Goal: Task Accomplishment & Management: Manage account settings

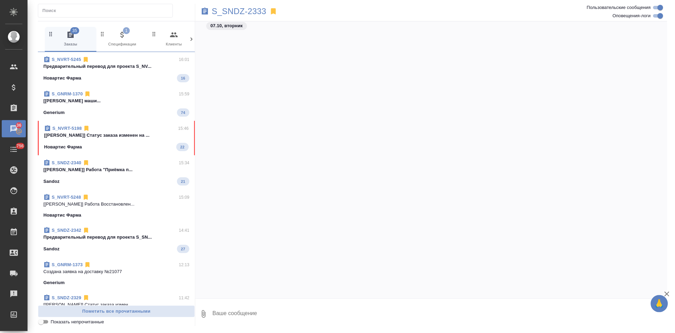
scroll to position [86158, 0]
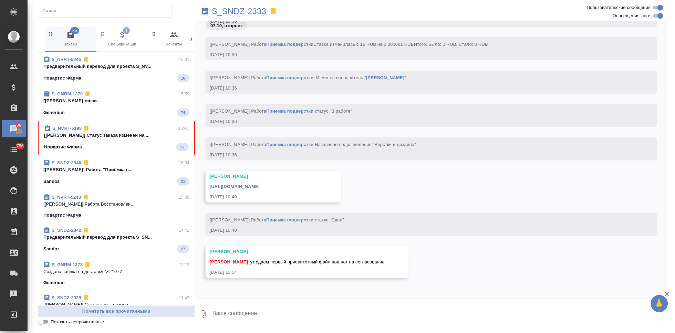
click at [136, 148] on div "Новартис Фарма 22" at bounding box center [116, 147] width 145 height 8
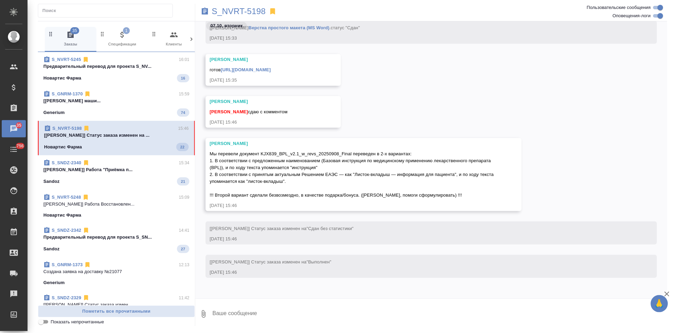
scroll to position [39670, 0]
click at [294, 305] on textarea at bounding box center [440, 314] width 456 height 23
type textarea "спасибо"
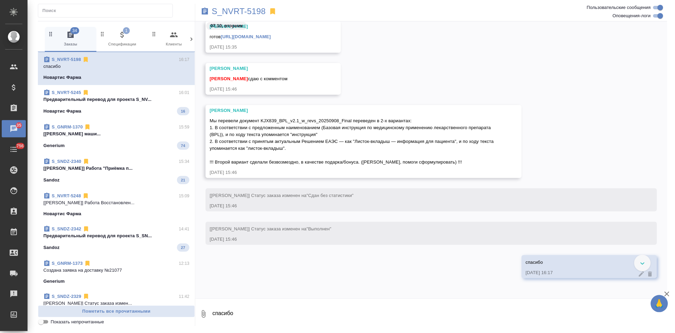
scroll to position [39665, 0]
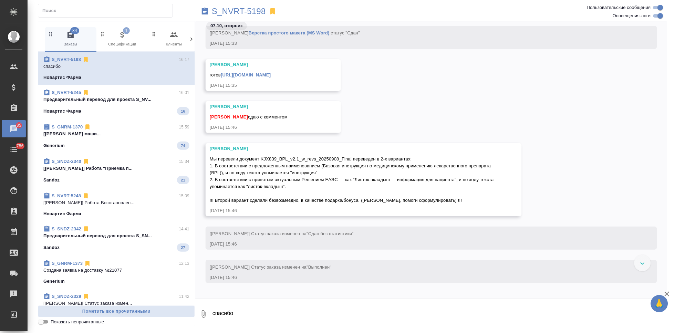
click at [271, 76] on link "https://drive.awatera.com/apps/files/files/10325852?dir=/Shares/Novartos_Pharma…" at bounding box center [246, 74] width 50 height 5
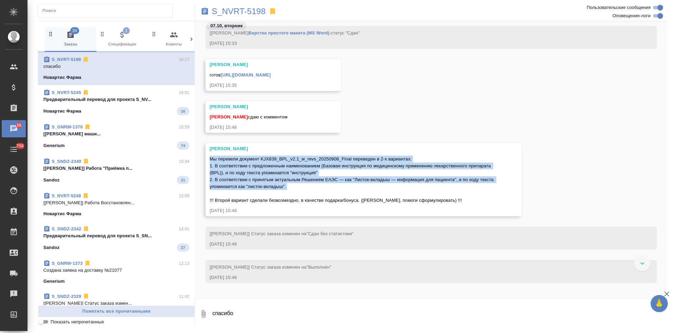
drag, startPoint x: 212, startPoint y: 159, endPoint x: 343, endPoint y: 190, distance: 135.1
click at [343, 190] on div "Мы перевели документ KJX839_BPL_v2.1_w_revs_20250908_Final переведен в 2-х вари…" at bounding box center [354, 179] width 288 height 50
click at [550, 197] on div "Грабко Мария Мы перевели документ KJX839_BPL_v2.1_w_revs_20250908_Final перевед…" at bounding box center [431, 184] width 472 height 83
drag, startPoint x: 290, startPoint y: 186, endPoint x: 211, endPoint y: 161, distance: 82.3
click at [211, 161] on div "Мы перевели документ KJX839_BPL_v2.1_w_revs_20250908_Final переведен в 2-х вари…" at bounding box center [354, 179] width 288 height 50
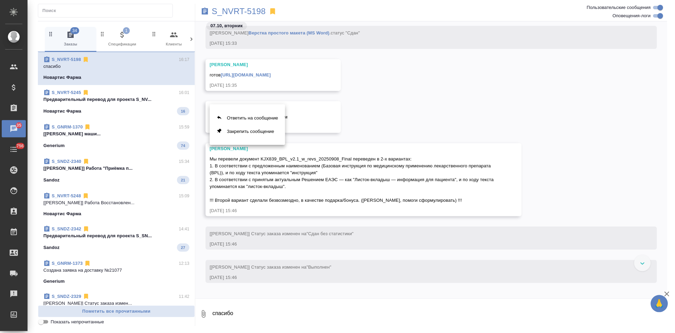
click at [218, 163] on div at bounding box center [337, 166] width 675 height 333
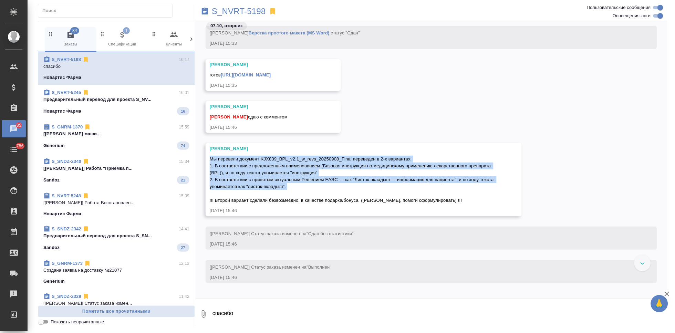
drag, startPoint x: 210, startPoint y: 157, endPoint x: 437, endPoint y: 192, distance: 229.5
click at [437, 192] on div "Мы перевели документ KJX839_BPL_v2.1_w_revs_20250908_Final переведен в 2-х вари…" at bounding box center [354, 179] width 288 height 50
copy span "Мы перевели документ KJX839_BPL_v2.1_w_revs_20250908_Final переведен в 2-х вари…"
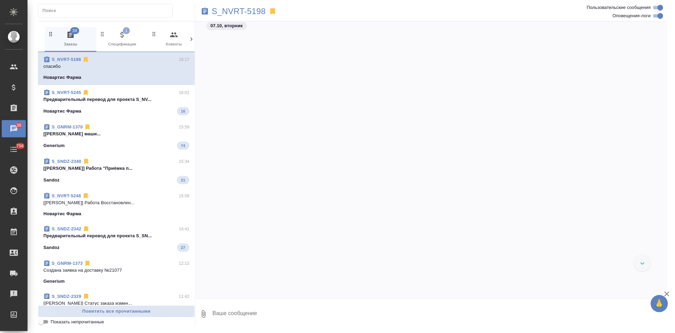
scroll to position [39665, 0]
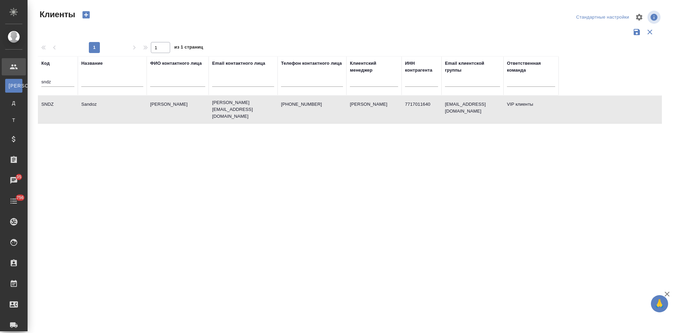
select select "RU"
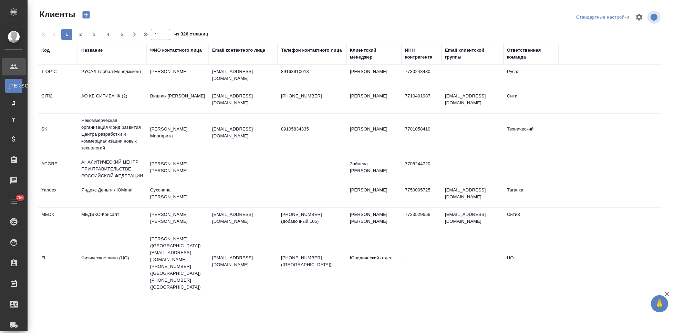
select select "RU"
click at [47, 53] on div "Код" at bounding box center [45, 50] width 8 height 7
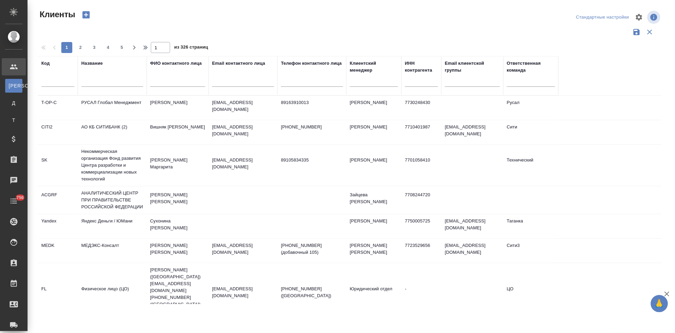
click at [57, 82] on input "text" at bounding box center [57, 82] width 33 height 9
type input "nvrt"
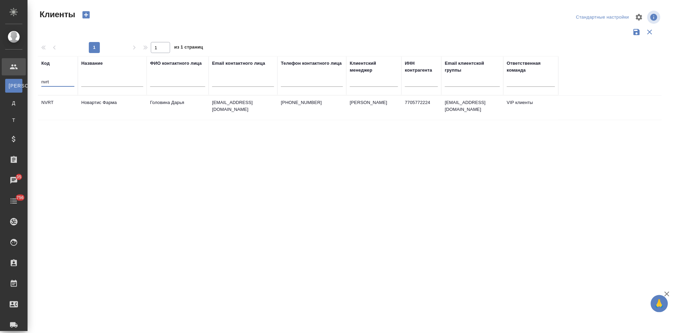
click at [189, 102] on td "Головина Дарья" at bounding box center [178, 108] width 62 height 24
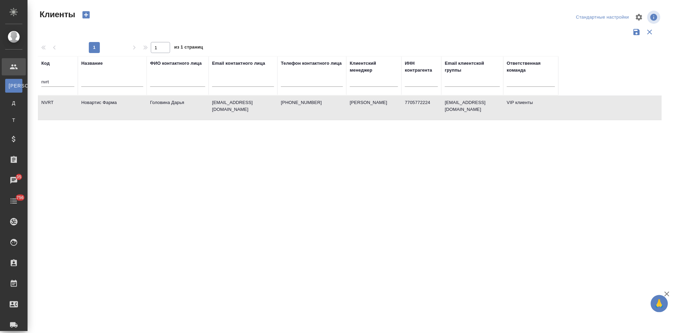
click at [189, 102] on td "Головина Дарья" at bounding box center [178, 108] width 62 height 24
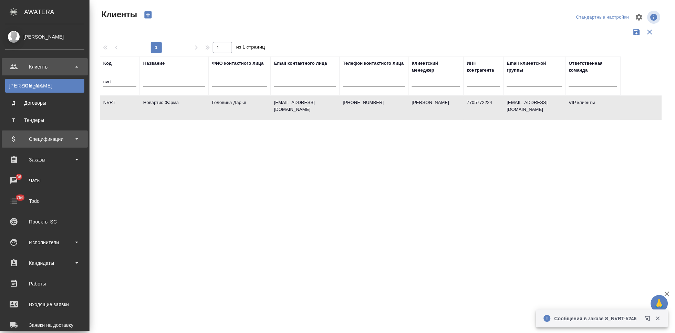
click at [22, 136] on div "Спецификации" at bounding box center [44, 139] width 79 height 10
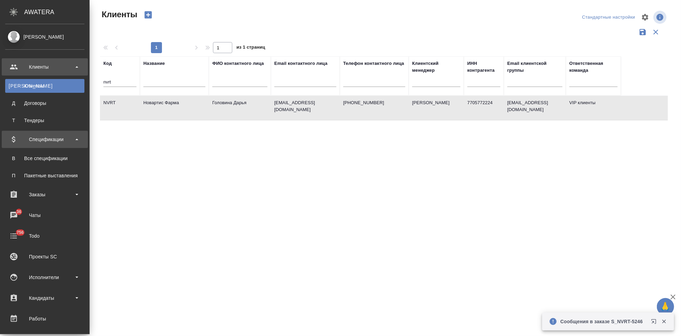
click at [39, 140] on div "Спецификации" at bounding box center [44, 139] width 79 height 10
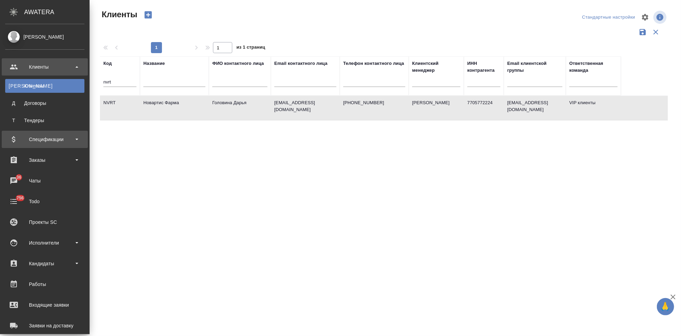
click at [49, 144] on div "Спецификации" at bounding box center [45, 139] width 86 height 17
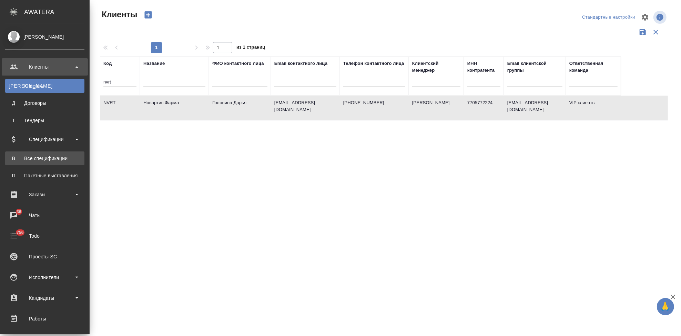
click at [49, 160] on div "Все спецификации" at bounding box center [45, 158] width 72 height 7
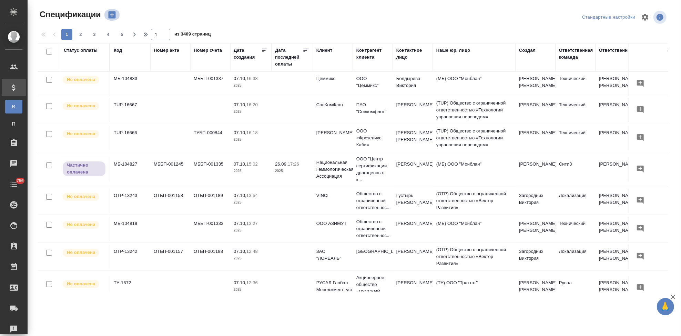
click at [112, 16] on icon "button" at bounding box center [112, 15] width 10 height 10
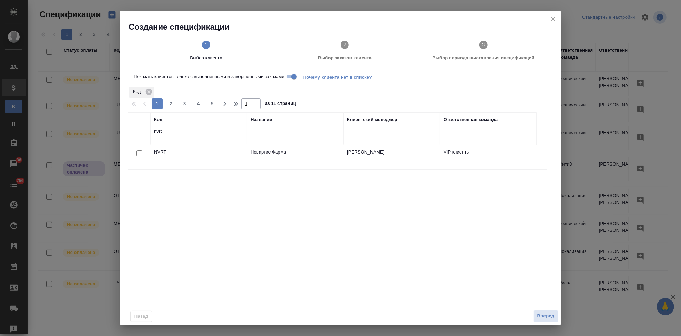
click at [138, 153] on input "checkbox" at bounding box center [139, 153] width 6 height 6
checkbox input "true"
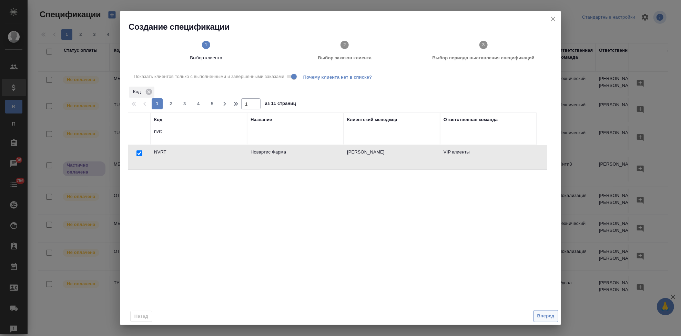
click at [545, 317] on span "Вперед" at bounding box center [545, 316] width 17 height 8
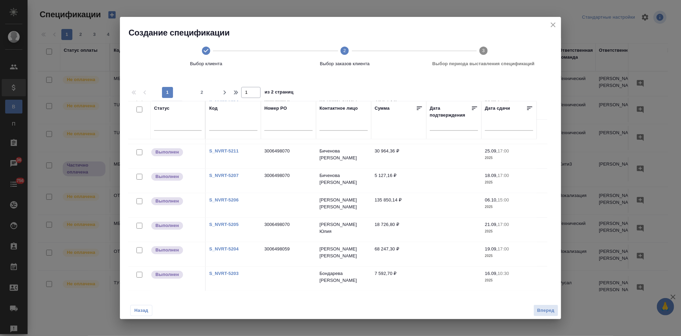
scroll to position [461, 0]
click at [203, 92] on span "2" at bounding box center [201, 92] width 11 height 7
type input "2"
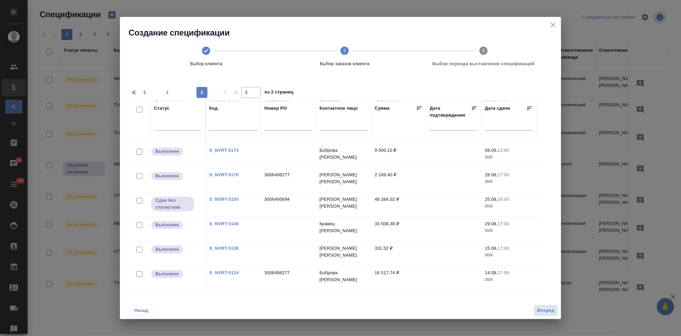
scroll to position [143, 0]
click at [230, 199] on link "S_NVRT-5155" at bounding box center [223, 199] width 29 height 5
click at [275, 124] on input "text" at bounding box center [288, 126] width 48 height 9
paste input "3006498277"
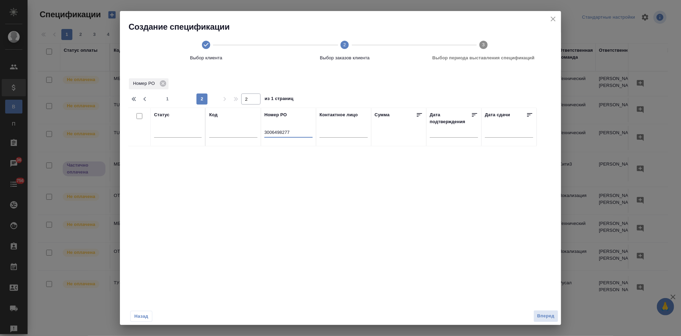
scroll to position [0, 0]
click at [265, 132] on input "3006498277" at bounding box center [288, 133] width 48 height 9
type input "3006498277"
type input "1"
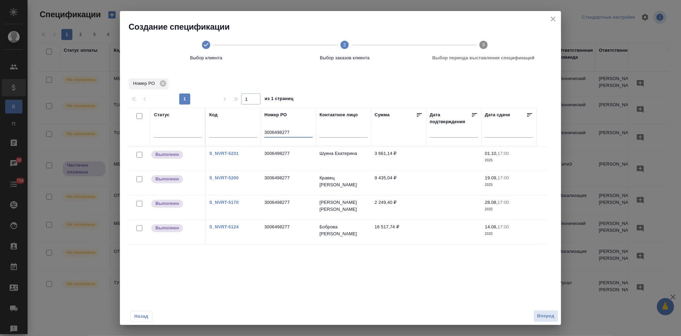
type input "3006498277"
click at [144, 315] on span "Назад" at bounding box center [141, 316] width 14 height 7
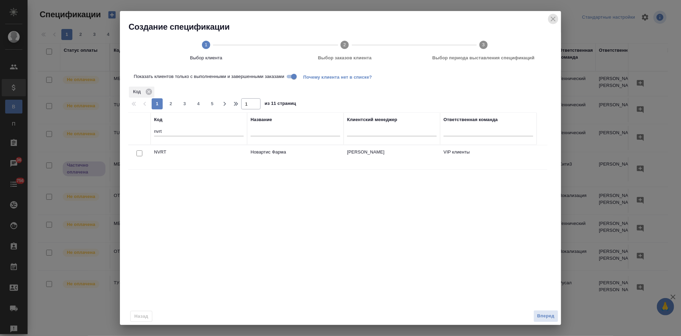
click at [551, 18] on icon "close" at bounding box center [553, 19] width 8 height 8
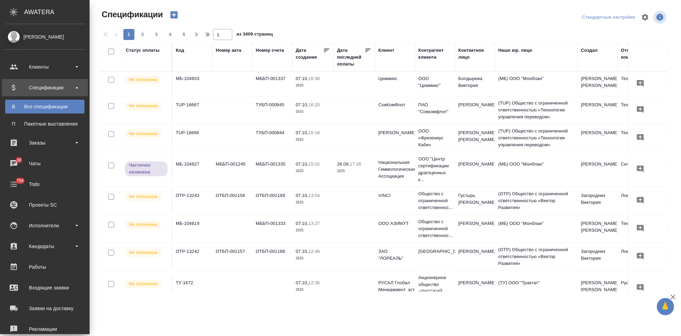
click at [171, 14] on icon "button" at bounding box center [173, 14] width 7 height 7
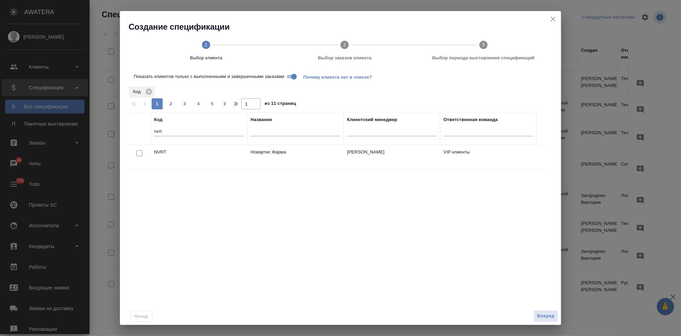
click at [139, 151] on input "checkbox" at bounding box center [139, 153] width 6 height 6
checkbox input "true"
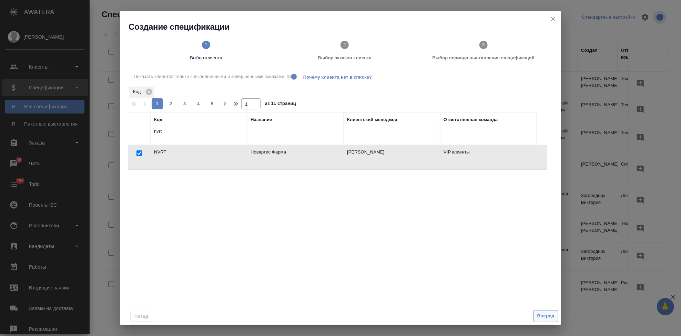
click at [540, 316] on span "Вперед" at bounding box center [545, 316] width 17 height 8
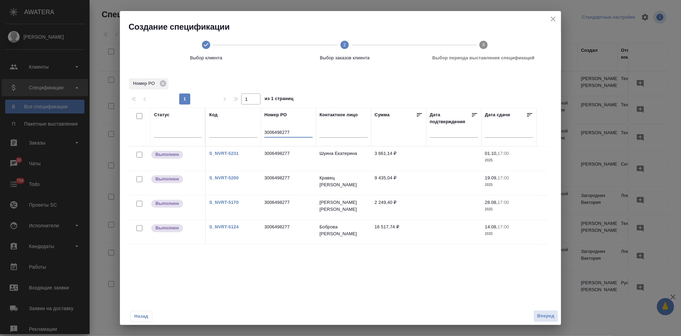
drag, startPoint x: 294, startPoint y: 133, endPoint x: 248, endPoint y: 133, distance: 46.5
click at [248, 133] on tr "Статус Код Номер PO 3006498277 Контактное лицо Сумма Дата подтверждения Дата сд…" at bounding box center [332, 127] width 408 height 39
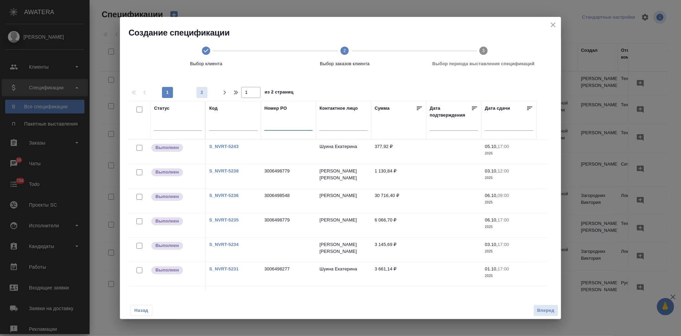
click at [201, 94] on span "2" at bounding box center [201, 92] width 11 height 7
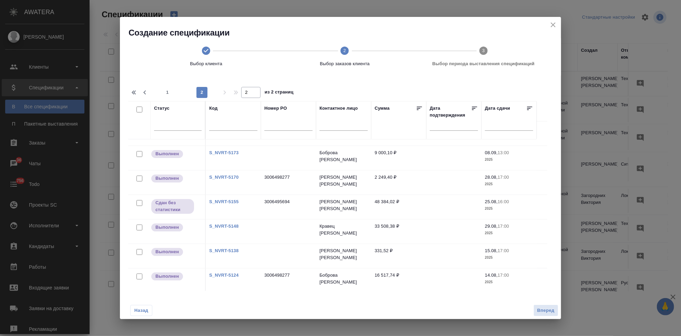
scroll to position [143, 0]
click at [231, 150] on link "S_NVRT-5173" at bounding box center [223, 150] width 29 height 5
click at [233, 248] on link "S_NVRT-5138" at bounding box center [223, 248] width 29 height 5
click at [225, 222] on link "S_NVRT-5148" at bounding box center [223, 223] width 29 height 5
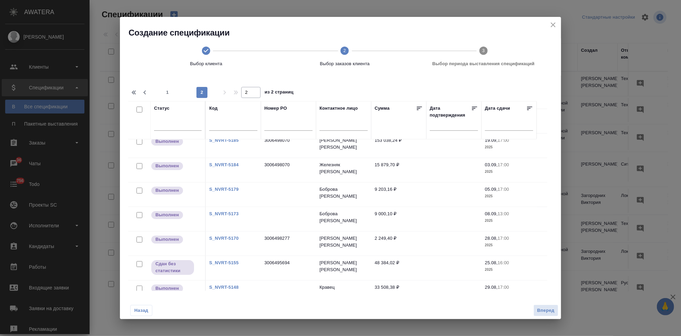
scroll to position [66, 0]
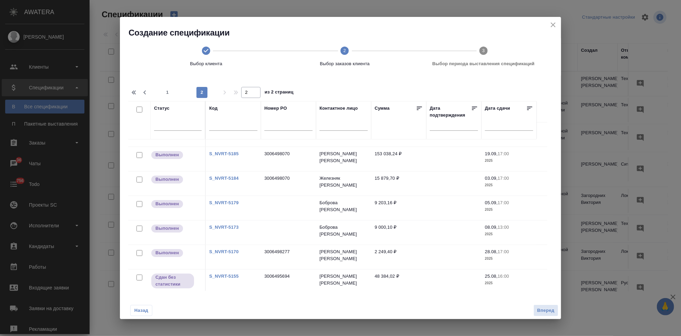
click at [228, 201] on link "S_NVRT-5179" at bounding box center [223, 202] width 29 height 5
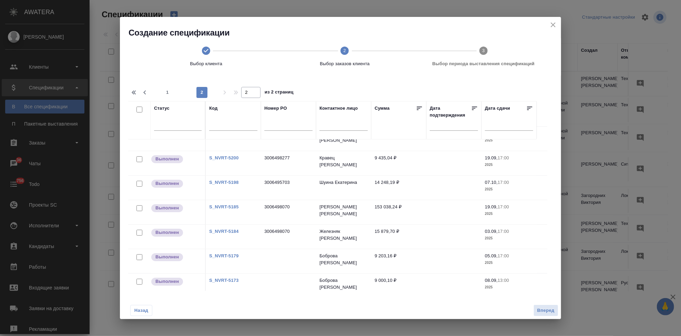
scroll to position [0, 0]
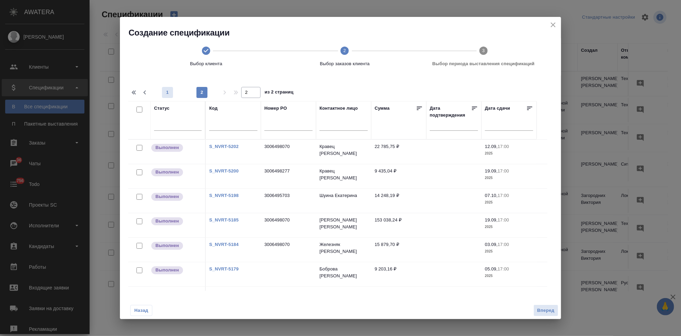
click at [167, 91] on span "1" at bounding box center [167, 92] width 11 height 7
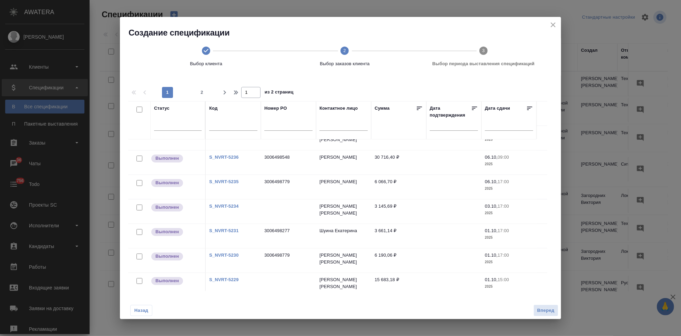
click at [230, 203] on div "S_NVRT-5234" at bounding box center [233, 206] width 48 height 7
click at [230, 206] on link "S_NVRT-5234" at bounding box center [223, 205] width 29 height 5
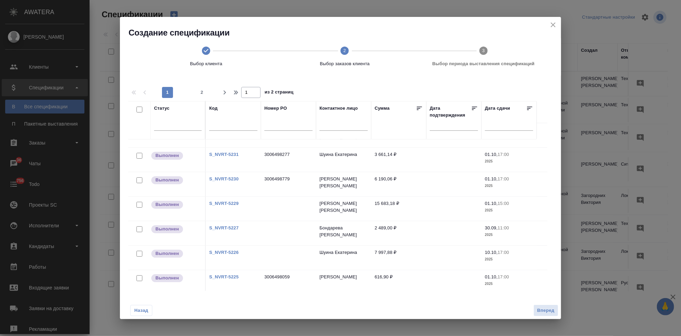
scroll to position [115, 0]
click at [227, 205] on link "S_NVRT-5229" at bounding box center [223, 202] width 29 height 5
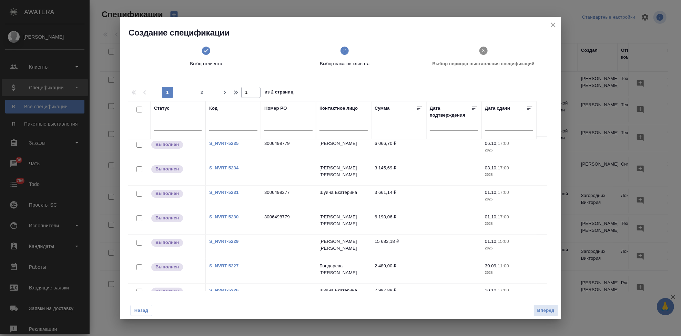
click at [232, 166] on link "S_NVRT-5234" at bounding box center [223, 167] width 29 height 5
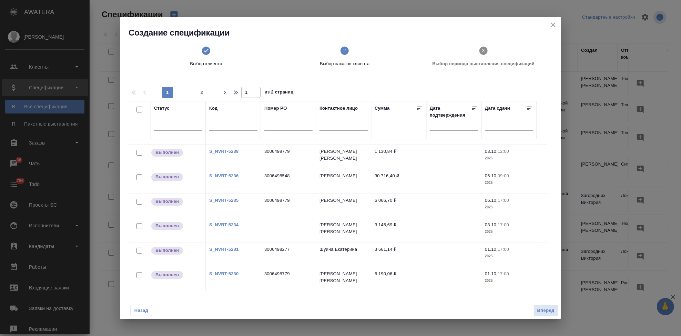
scroll to position [0, 0]
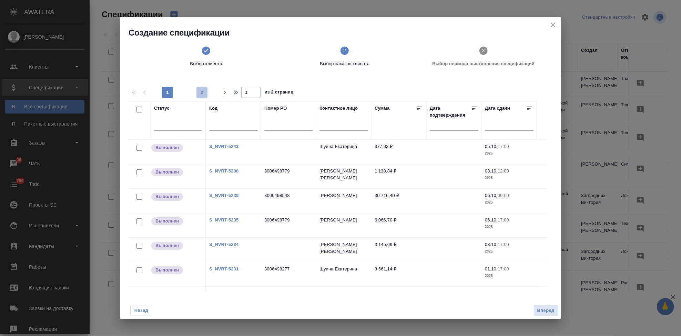
click at [196, 93] on span "2" at bounding box center [201, 92] width 11 height 7
type input "2"
click at [225, 144] on link "S_NVRT-5202" at bounding box center [223, 146] width 29 height 5
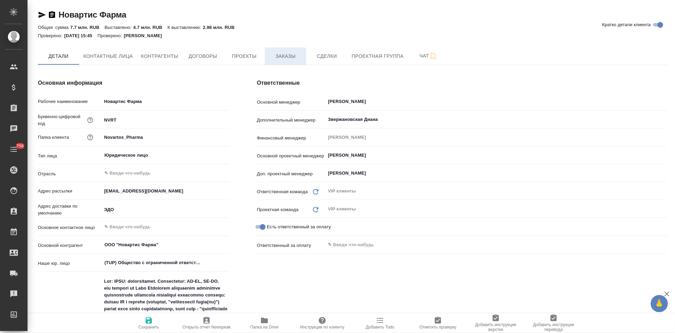
click at [278, 59] on span "Заказы" at bounding box center [285, 56] width 33 height 9
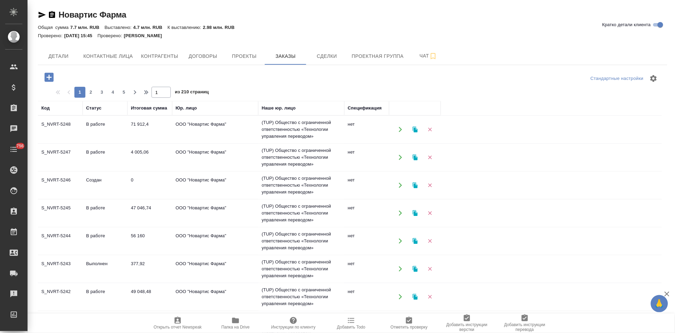
click at [96, 178] on td "Создан" at bounding box center [105, 185] width 45 height 24
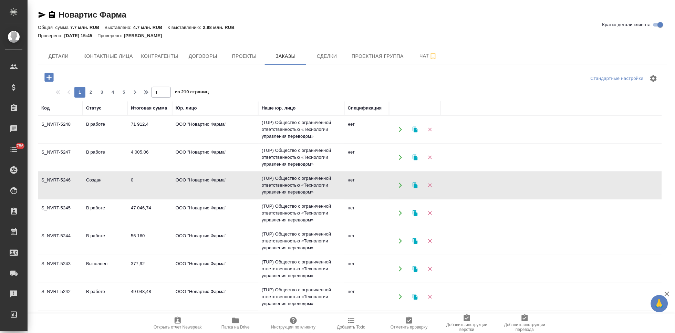
click at [96, 178] on td "Создан" at bounding box center [105, 185] width 45 height 24
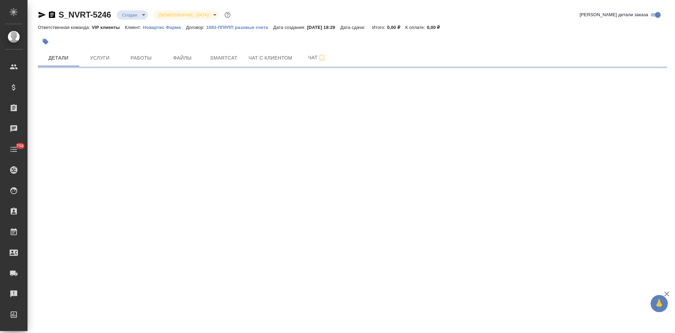
select select "RU"
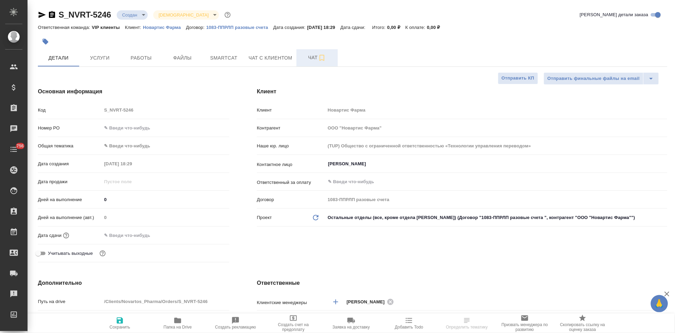
type textarea "x"
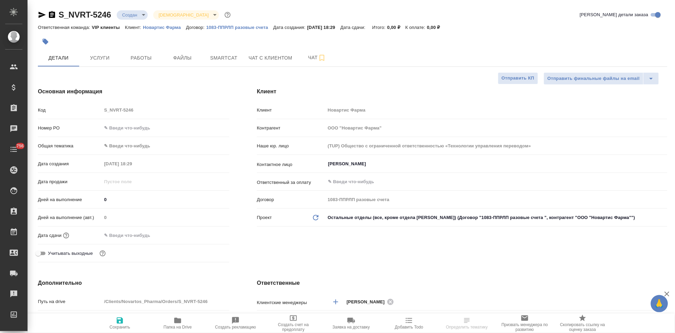
type textarea "x"
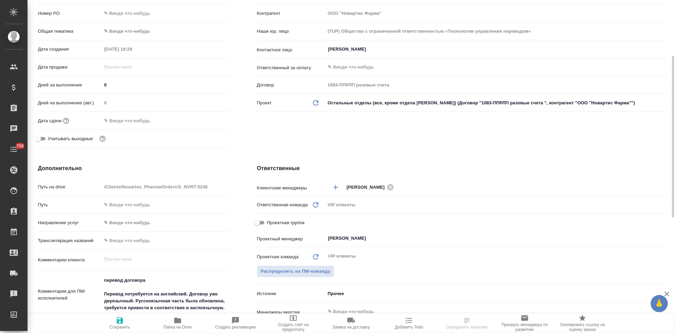
type textarea "x"
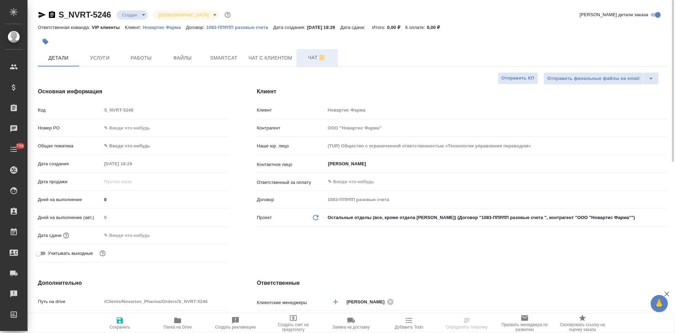
click at [313, 59] on span "Чат" at bounding box center [317, 57] width 33 height 9
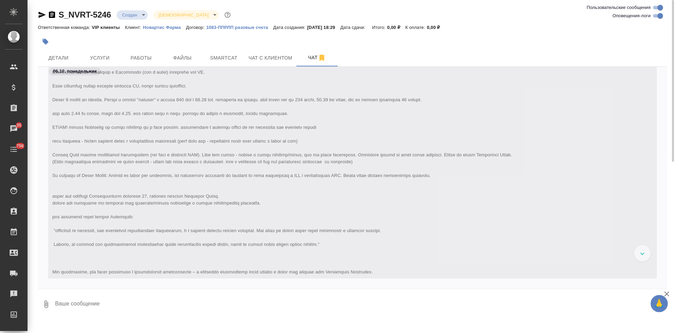
scroll to position [69, 0]
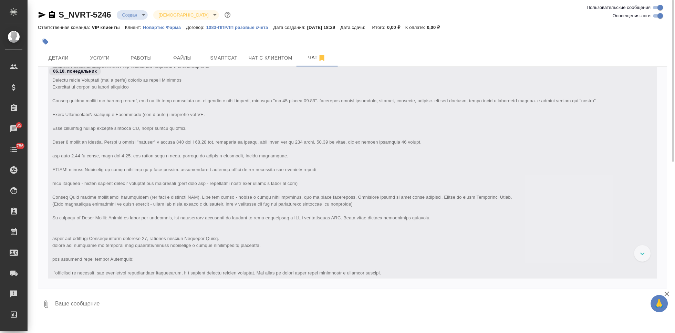
click at [144, 15] on body "🙏 .cls-1 fill:#fff; AWATERA Kabargina Anna Клиенты Спецификации Заказы 35 Чаты …" at bounding box center [337, 166] width 675 height 333
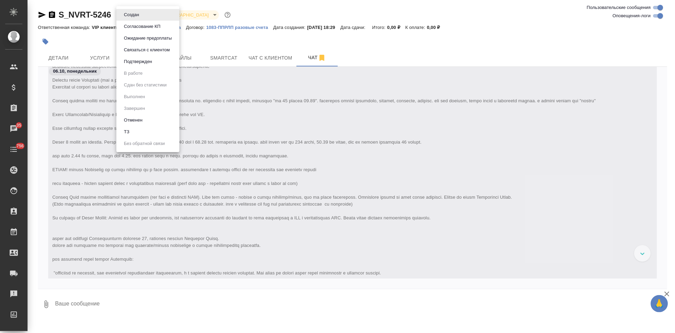
click at [146, 132] on li "ТЗ" at bounding box center [147, 132] width 63 height 12
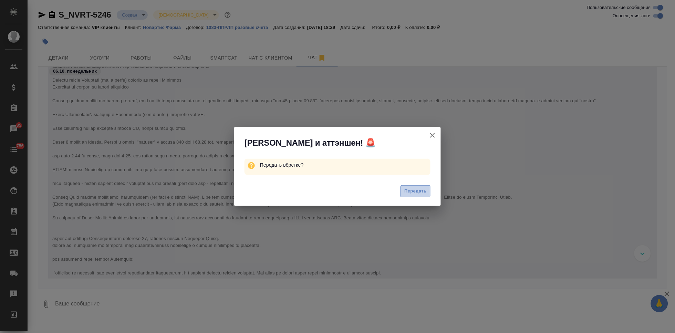
click at [419, 191] on span "Передать" at bounding box center [416, 191] width 22 height 8
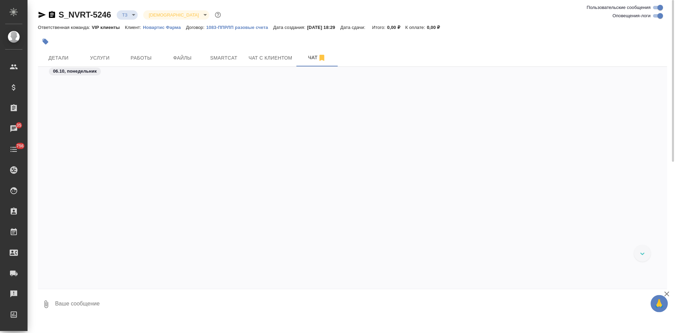
scroll to position [306, 0]
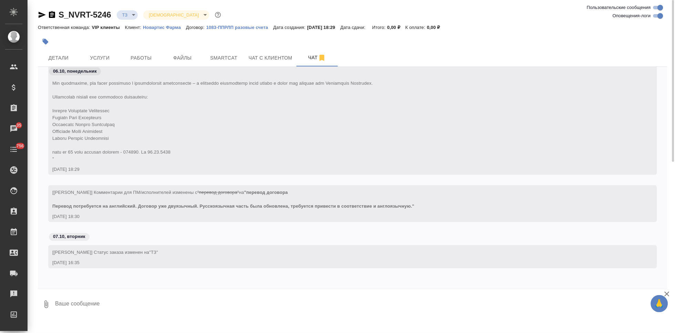
click at [118, 303] on textarea at bounding box center [360, 304] width 613 height 23
type textarea "R"
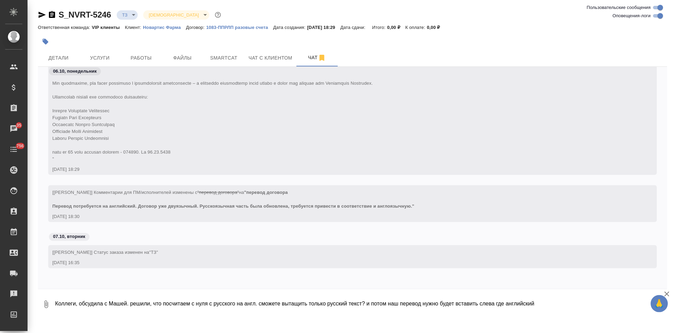
type textarea "Коллеги, обсудила с Машей. решили, что посчитаем с нуля с русского на англ. смо…"
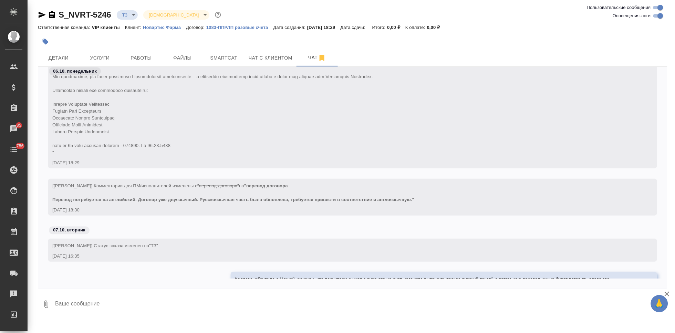
scroll to position [347, 0]
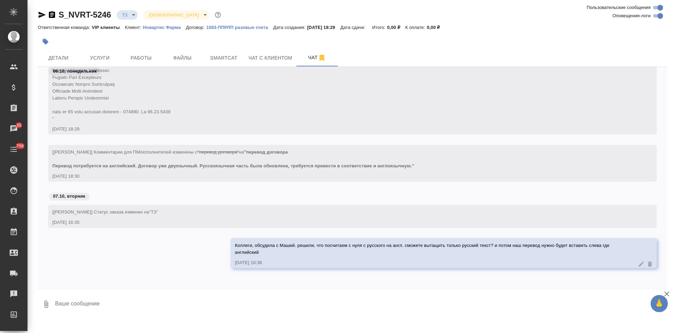
type textarea """
type textarea "№"
drag, startPoint x: 198, startPoint y: 331, endPoint x: 95, endPoint y: 305, distance: 106.0
click at [95, 305] on textarea at bounding box center [360, 304] width 613 height 23
type textarea """
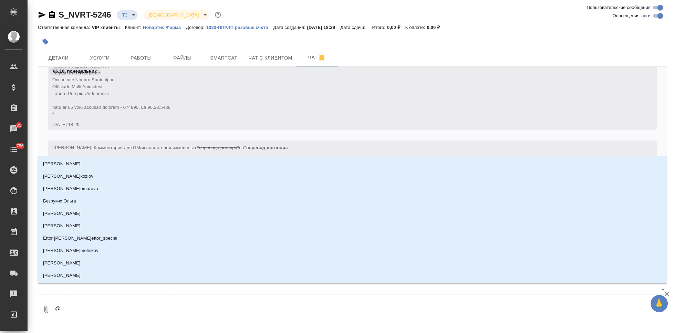
type textarea "@г"
type input "г"
type textarea "@гр"
type input "гр"
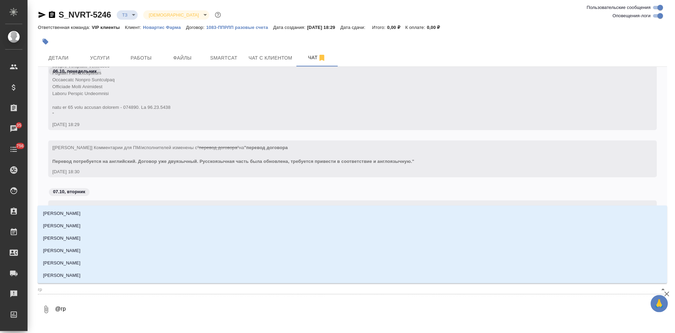
type textarea "@гра"
type input "гра"
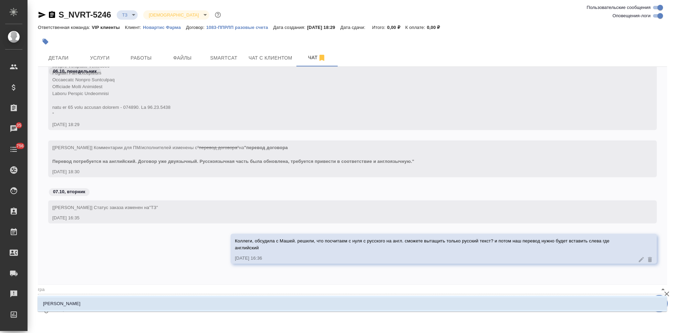
click at [398, 303] on li "[PERSON_NAME]" at bounding box center [353, 304] width 630 height 12
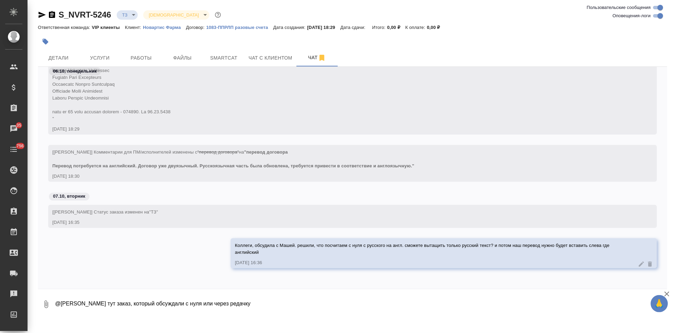
type textarea "@Грабко Мария тут заказ, который обсуждали с нуля или через редачку"
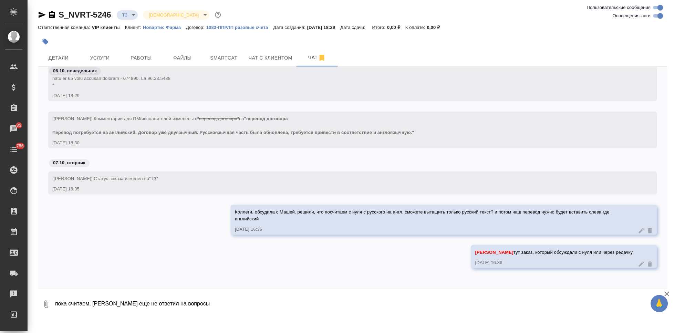
type textarea "пока считаем, клиент еще не ответил на вопросы"
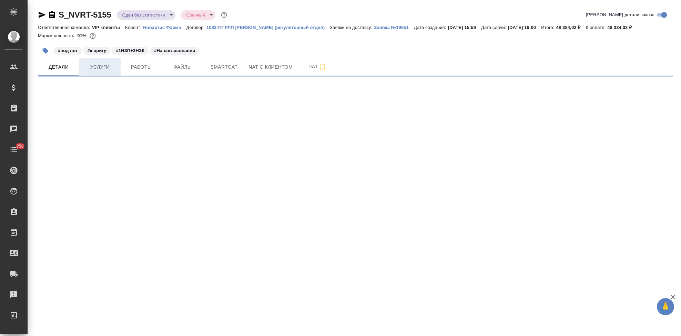
select select "RU"
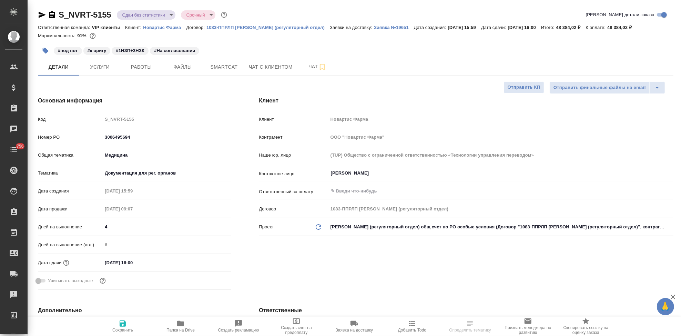
type textarea "x"
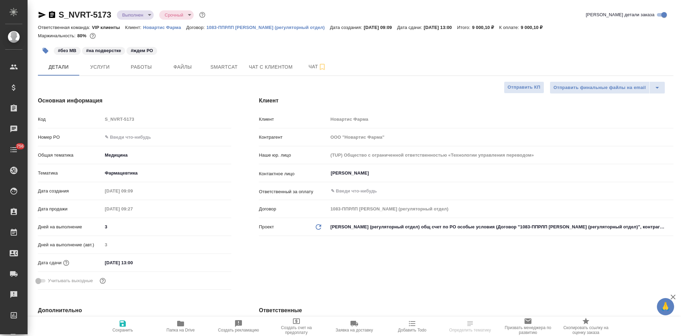
select select "RU"
type textarea "x"
click at [131, 139] on input "text" at bounding box center [166, 137] width 129 height 10
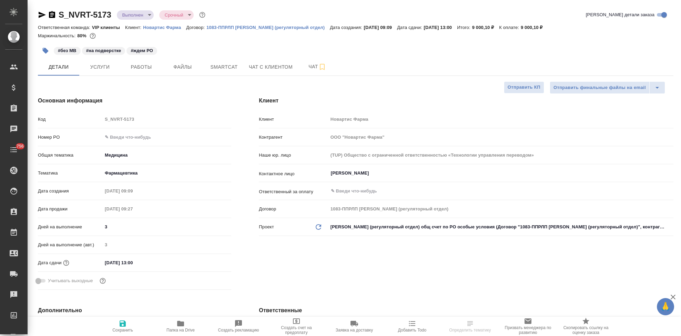
type textarea "x"
paste input "3006498790"
type input "3006498790"
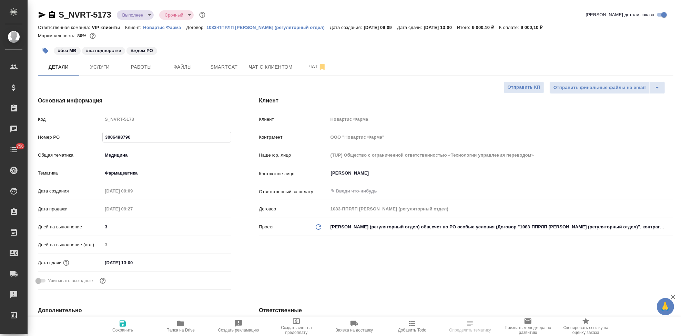
type textarea "x"
type input "3006498790"
click at [124, 323] on icon "button" at bounding box center [123, 323] width 6 height 6
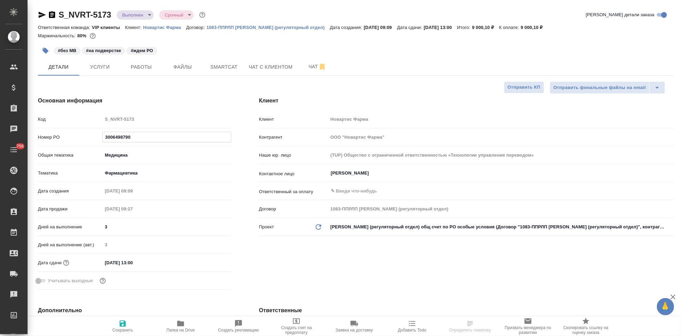
type textarea "x"
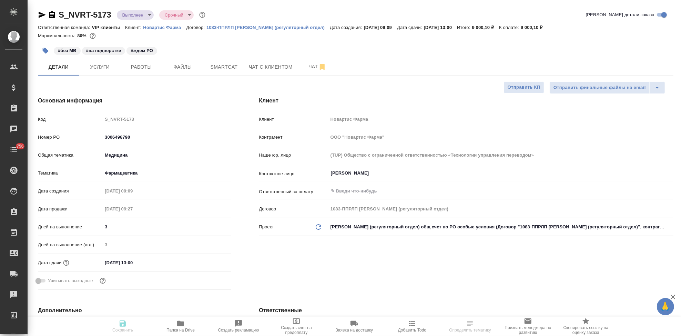
type textarea "x"
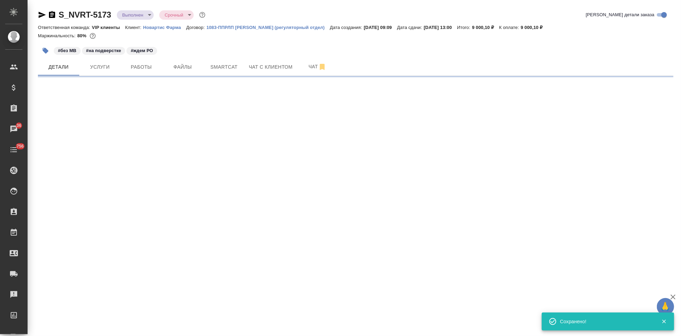
select select "RU"
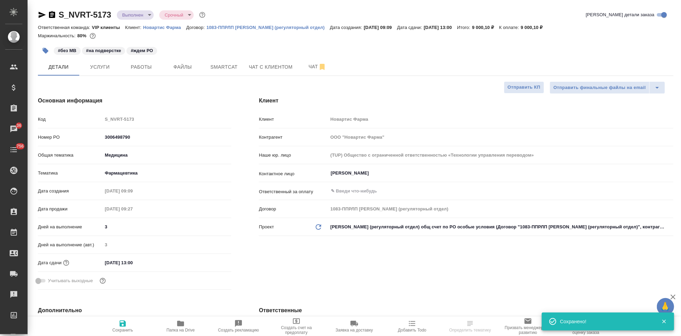
type textarea "x"
click at [122, 327] on span "Сохранить" at bounding box center [122, 329] width 21 height 5
type textarea "x"
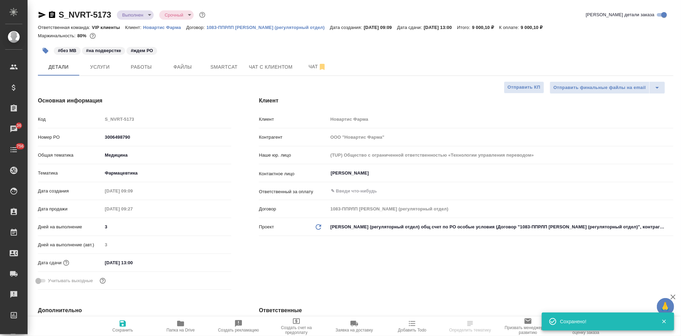
type textarea "x"
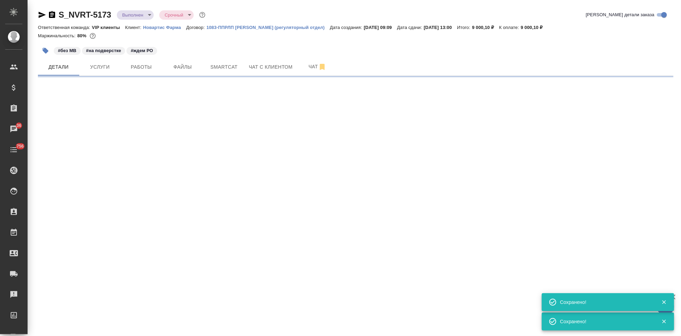
select select "RU"
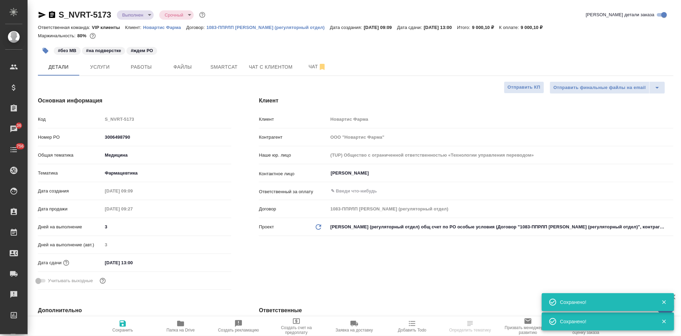
type textarea "x"
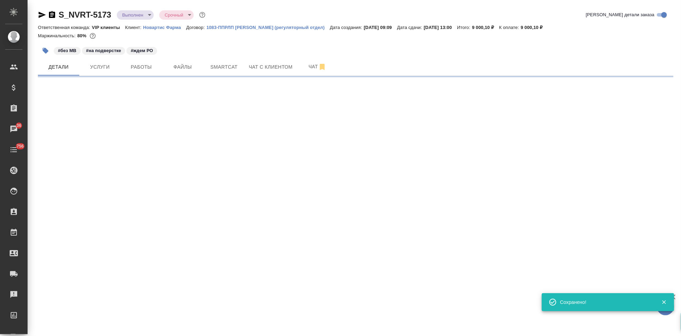
select select "RU"
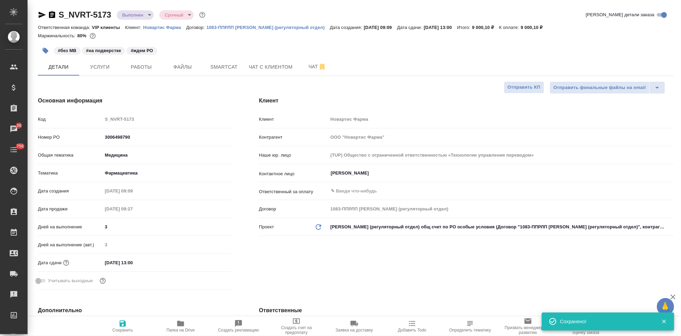
type textarea "x"
click at [124, 329] on span "Сохранить" at bounding box center [122, 329] width 21 height 5
type textarea "x"
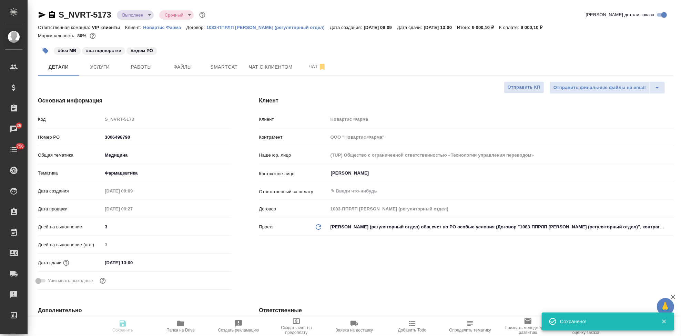
type textarea "x"
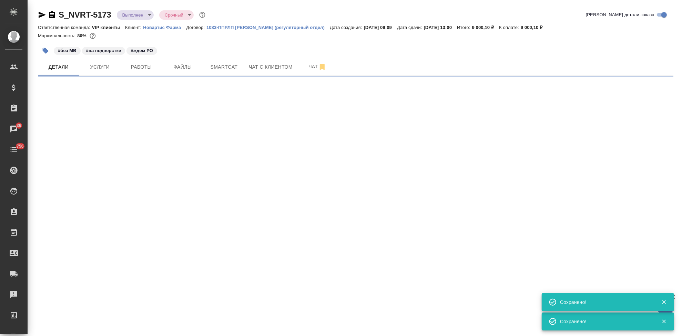
select select "RU"
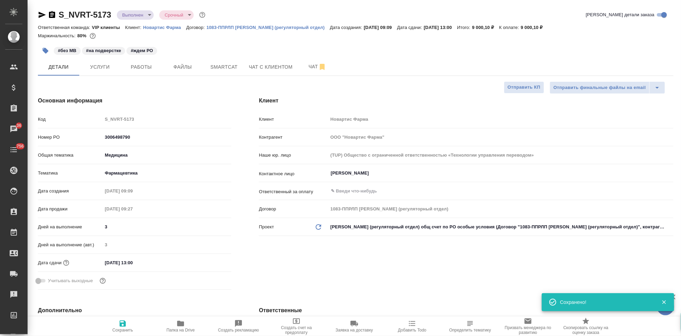
type textarea "x"
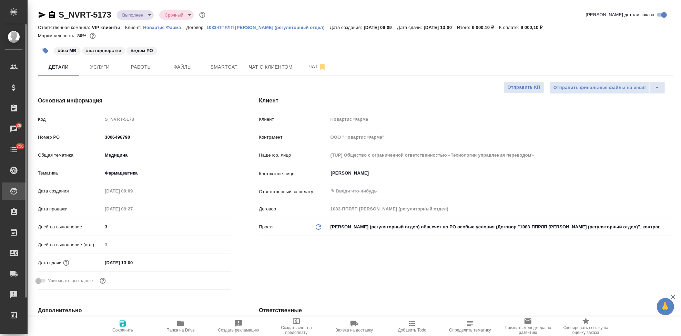
type textarea "x"
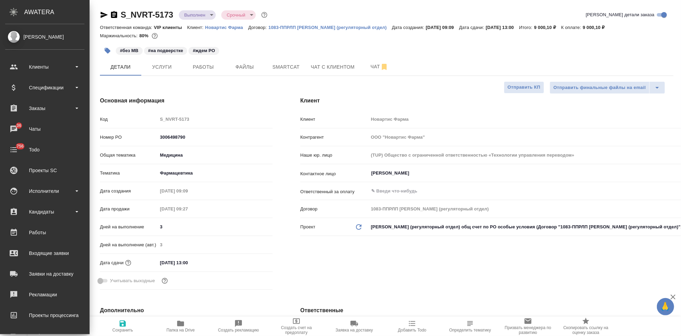
type textarea "x"
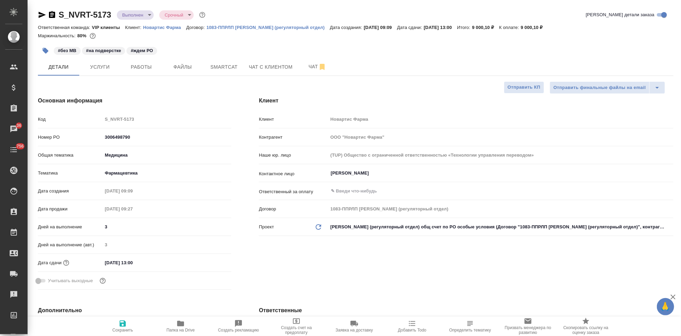
type textarea "x"
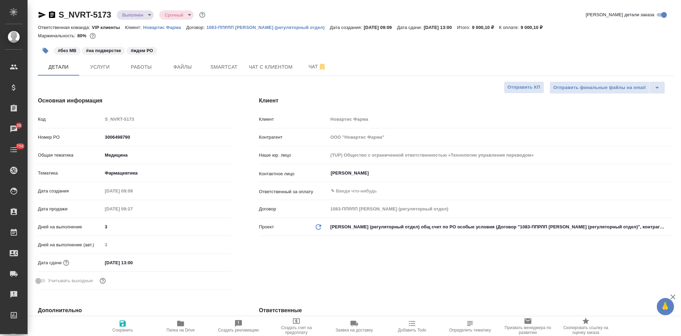
type textarea "x"
click at [126, 327] on span "Сохранить" at bounding box center [122, 329] width 21 height 5
type textarea "x"
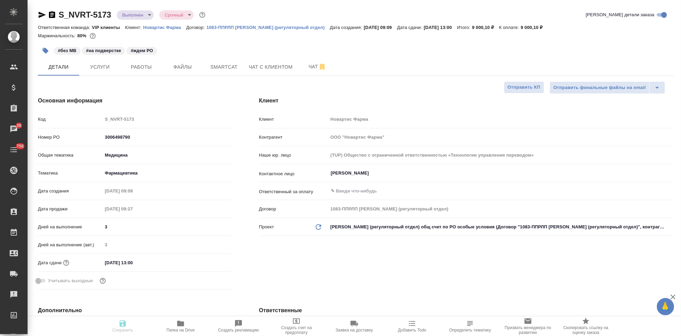
type textarea "x"
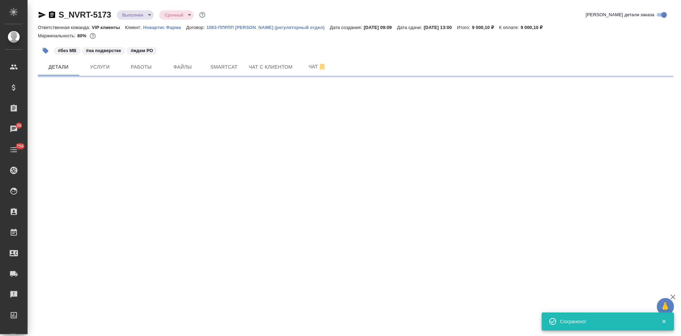
select select "RU"
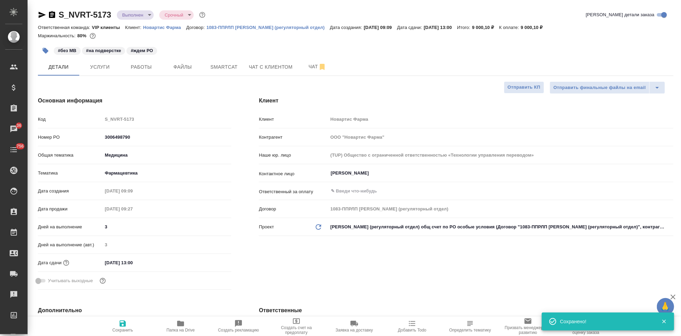
type textarea "x"
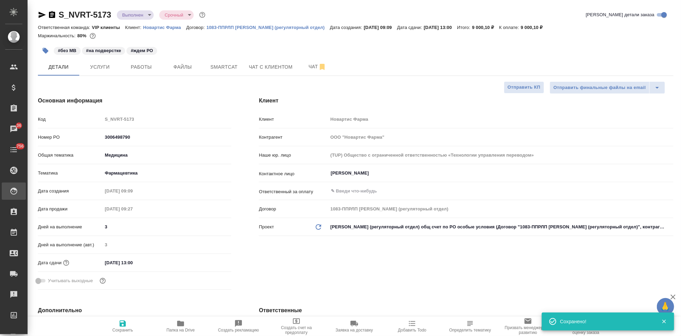
type textarea "x"
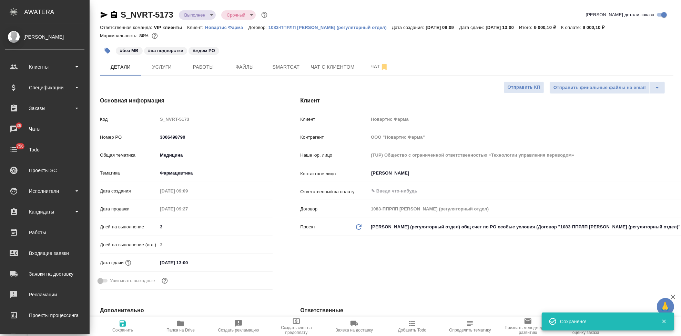
type textarea "x"
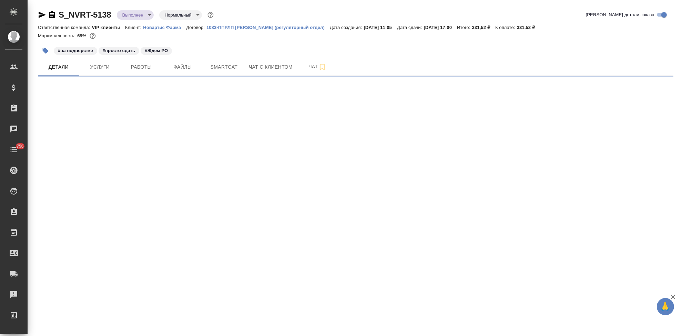
select select "RU"
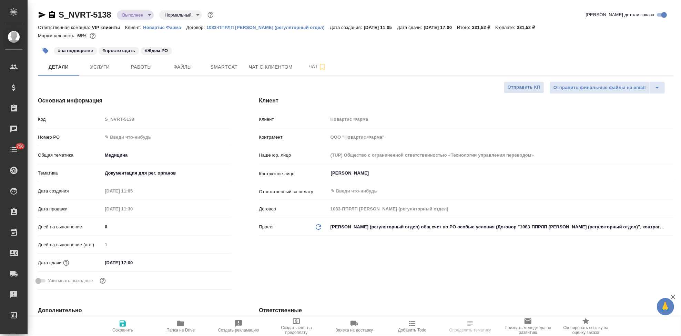
type textarea "x"
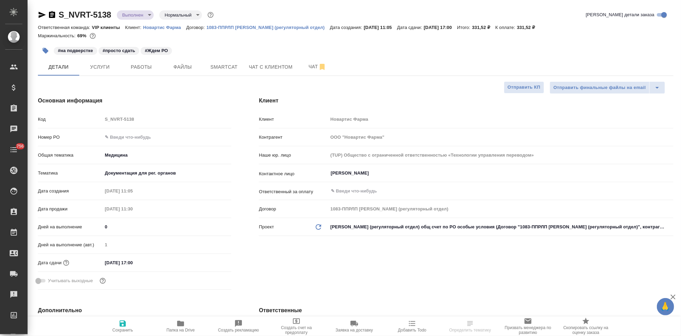
type textarea "x"
click at [125, 139] on input "text" at bounding box center [166, 137] width 129 height 10
paste input "3006498790"
type input "3006498790"
type textarea "x"
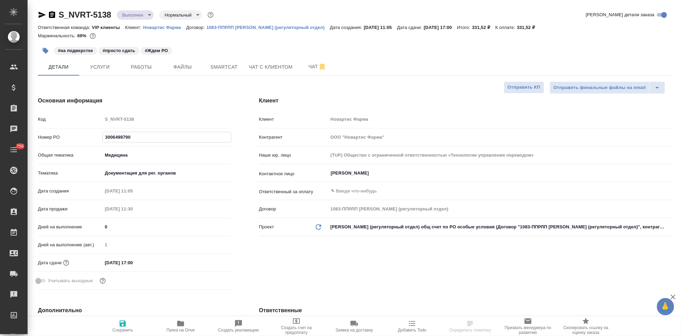
type textarea "x"
type input "3006498790"
click at [121, 327] on span "Сохранить" at bounding box center [122, 329] width 21 height 5
type textarea "x"
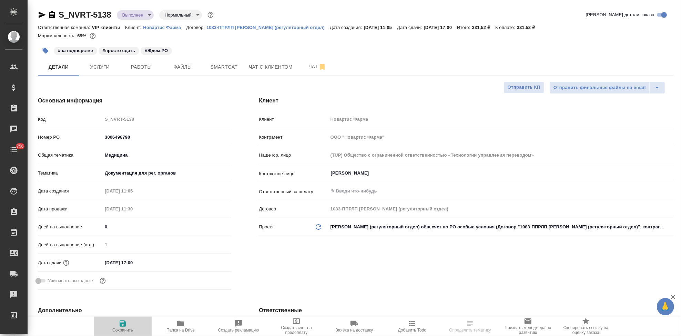
type textarea "x"
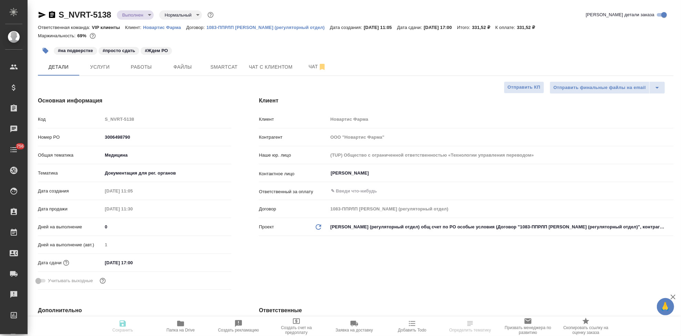
type textarea "x"
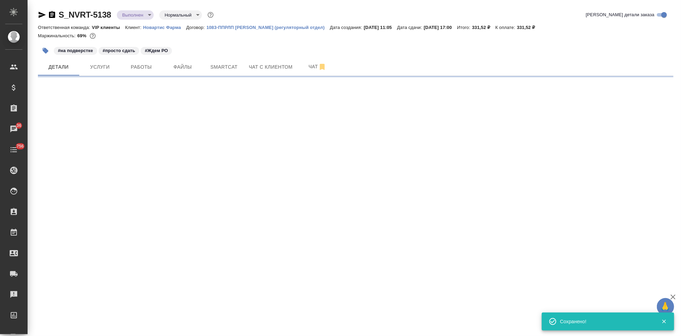
select select "RU"
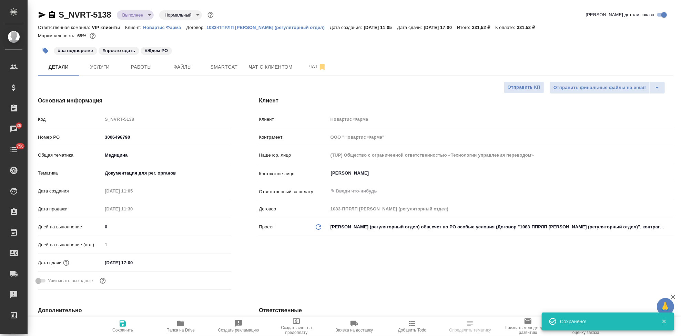
type textarea "x"
click at [123, 328] on span "Сохранить" at bounding box center [122, 329] width 21 height 5
type textarea "x"
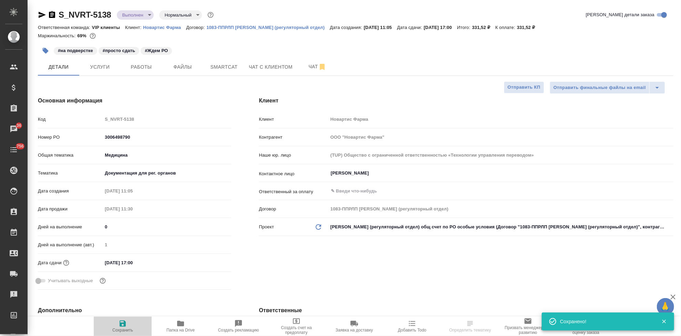
type textarea "x"
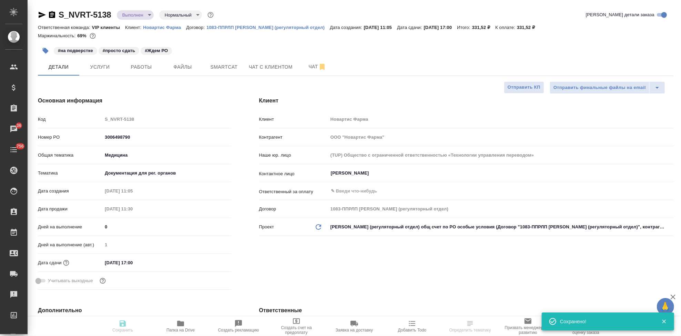
type textarea "x"
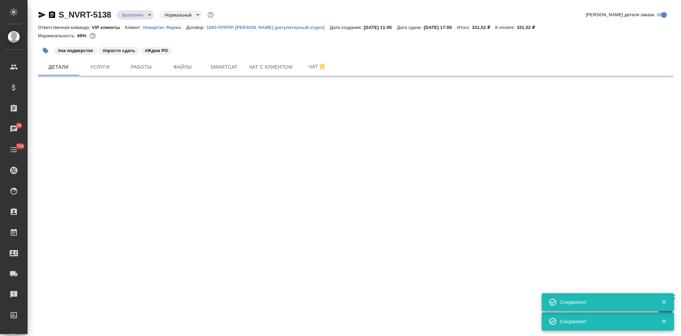
select select "RU"
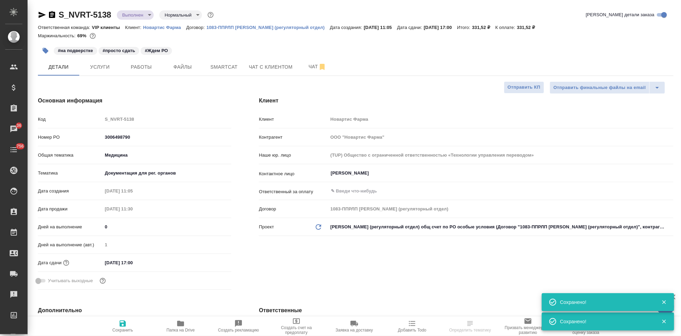
type textarea "x"
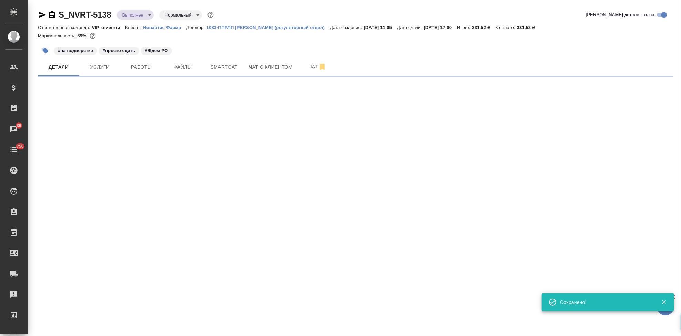
select select "RU"
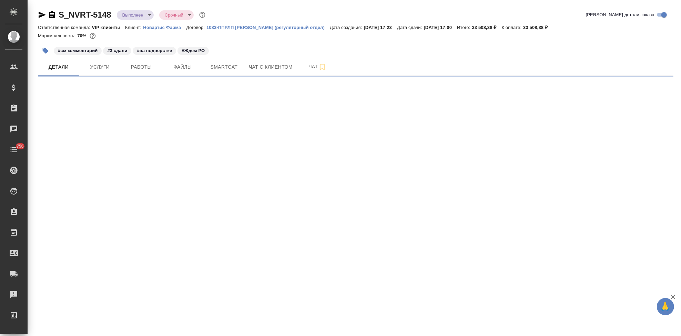
select select "RU"
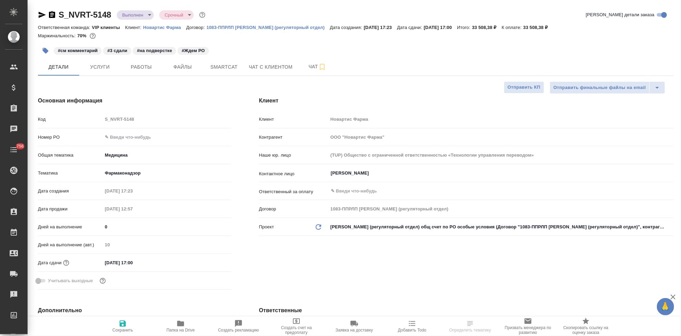
click at [124, 141] on input "text" at bounding box center [166, 137] width 129 height 10
type textarea "x"
paste input "3006498790"
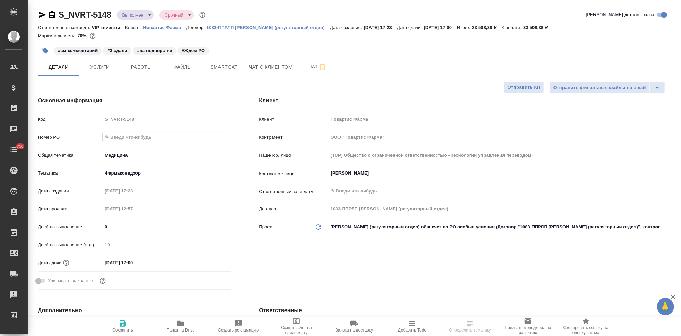
type input "3006498790"
type textarea "x"
type input "3006498790"
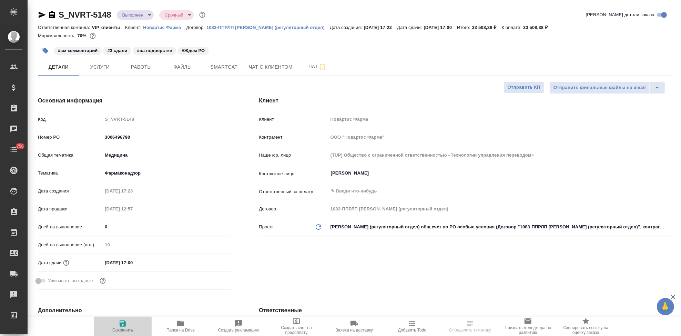
click at [124, 333] on button "Сохранить" at bounding box center [123, 325] width 58 height 19
type textarea "x"
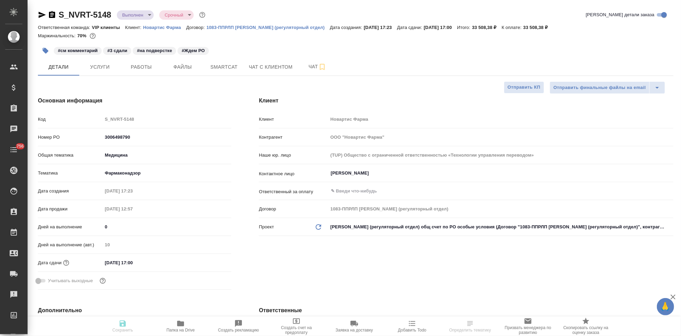
type textarea "x"
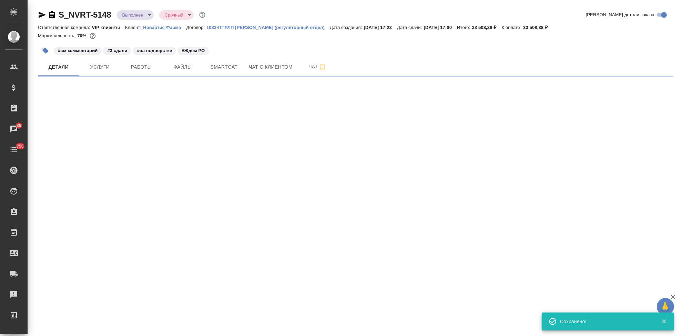
select select "RU"
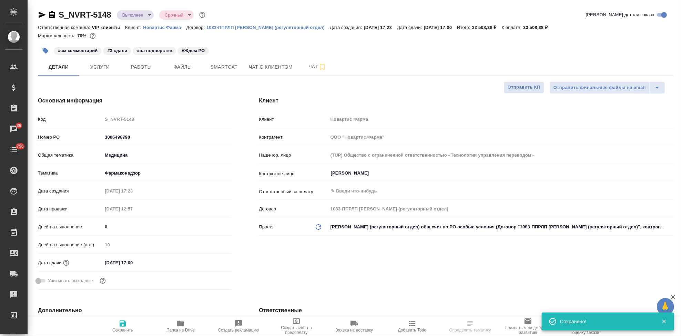
type textarea "x"
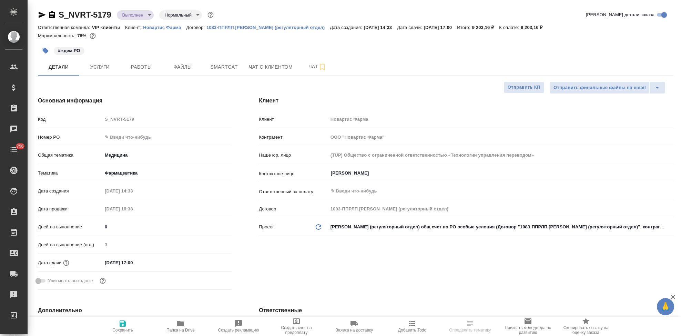
select select "RU"
click at [116, 135] on input "text" at bounding box center [166, 137] width 129 height 10
click at [116, 136] on input "text" at bounding box center [167, 137] width 128 height 10
paste input "3006498790"
type input "3006498790"
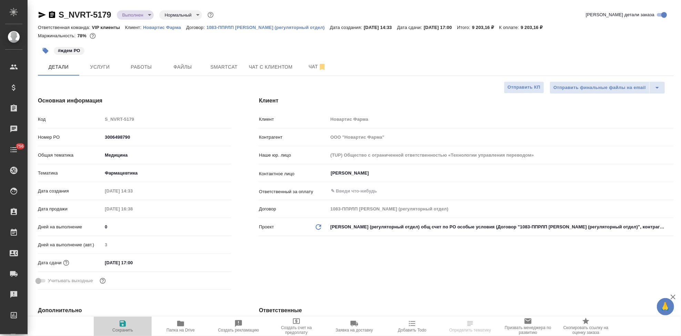
click at [125, 329] on span "Сохранить" at bounding box center [122, 329] width 21 height 5
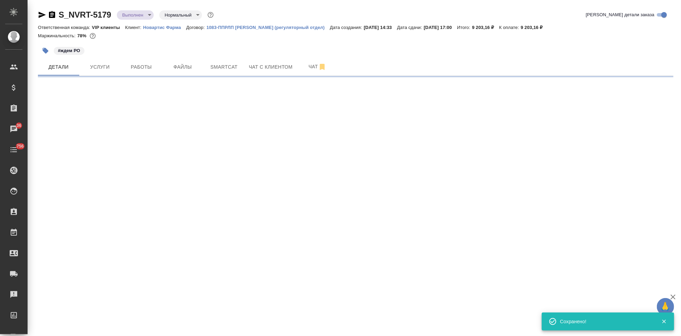
select select "RU"
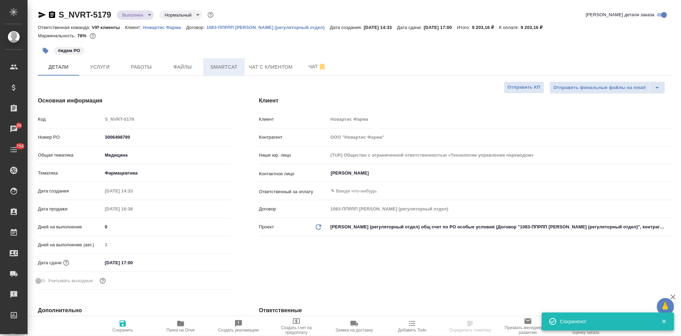
type textarea "x"
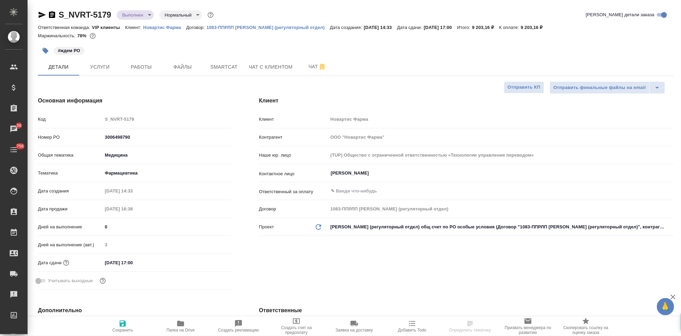
click at [122, 327] on span "Сохранить" at bounding box center [122, 329] width 21 height 5
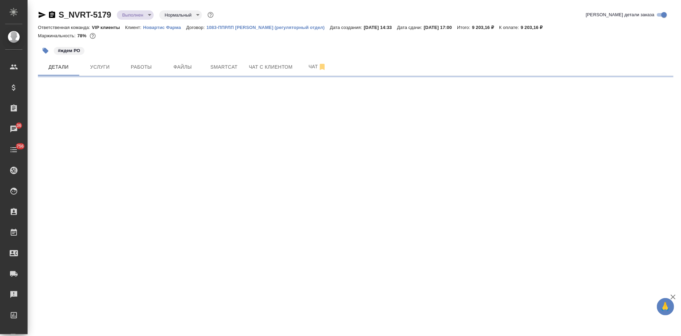
select select "RU"
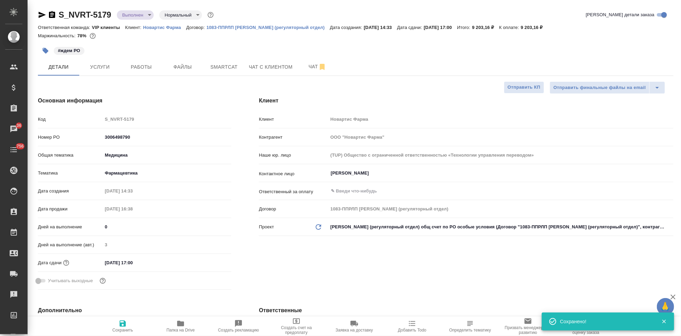
type textarea "x"
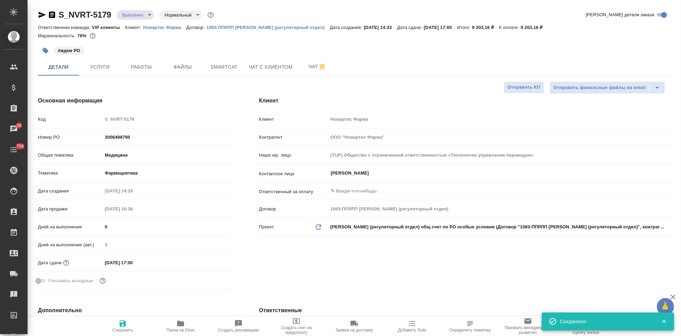
type textarea "x"
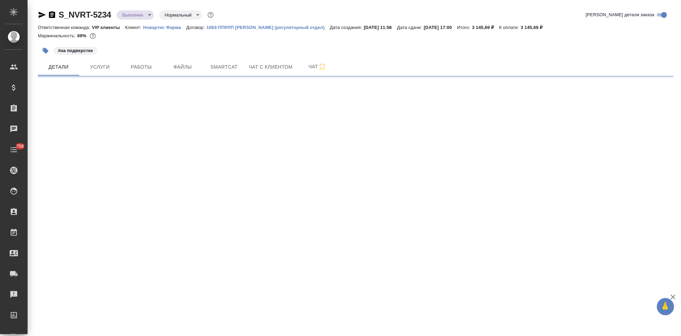
select select "RU"
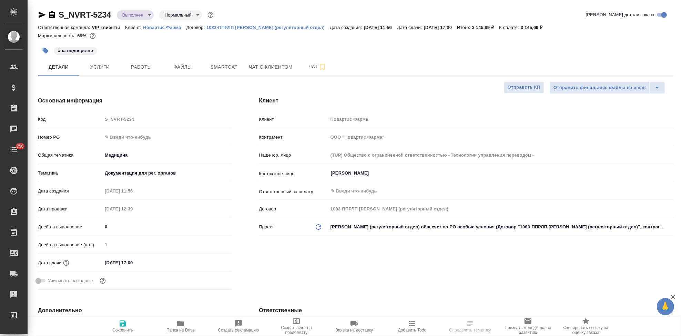
type textarea "x"
click at [136, 135] on input "text" at bounding box center [166, 137] width 129 height 10
paste input "3006498790"
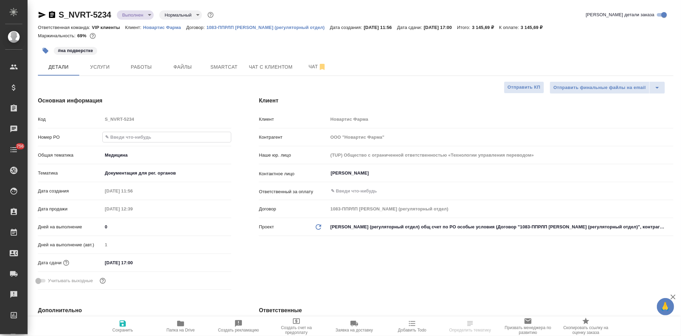
type input "3006498790"
type textarea "x"
type input "3006498790"
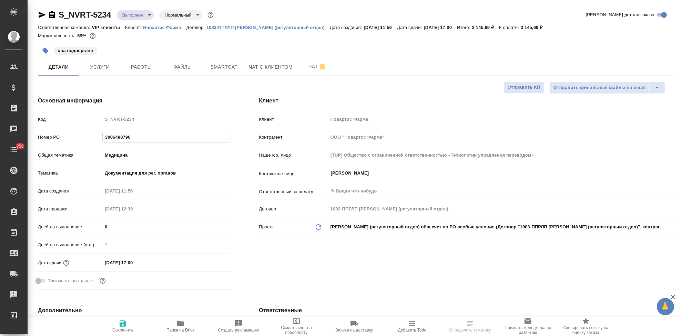
click at [126, 328] on span "Сохранить" at bounding box center [122, 329] width 21 height 5
type textarea "x"
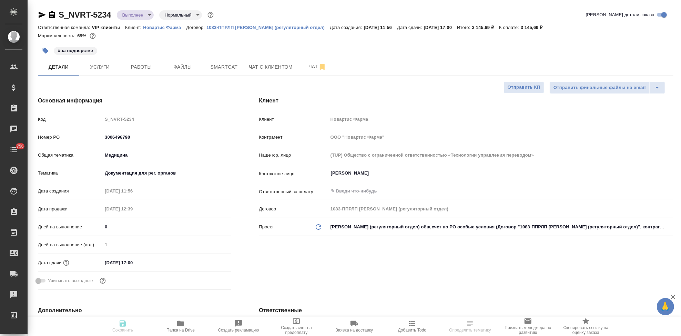
type textarea "x"
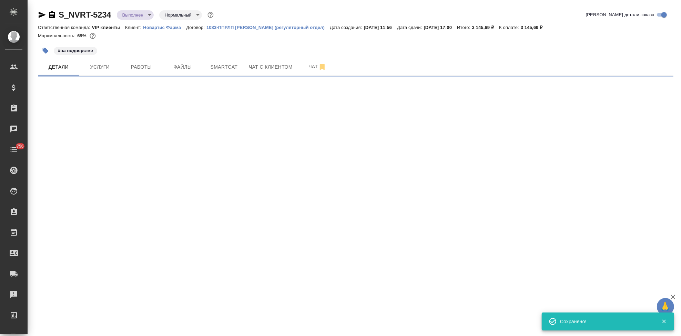
select select "RU"
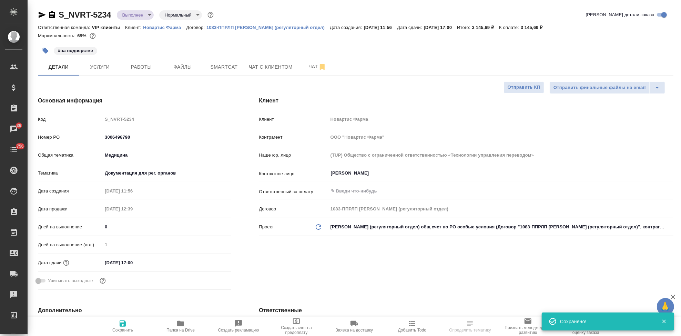
type textarea "x"
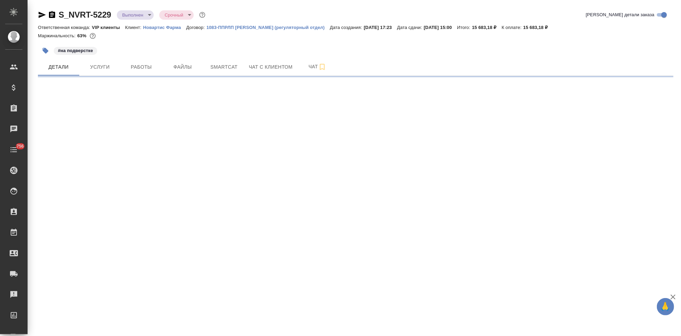
select select "RU"
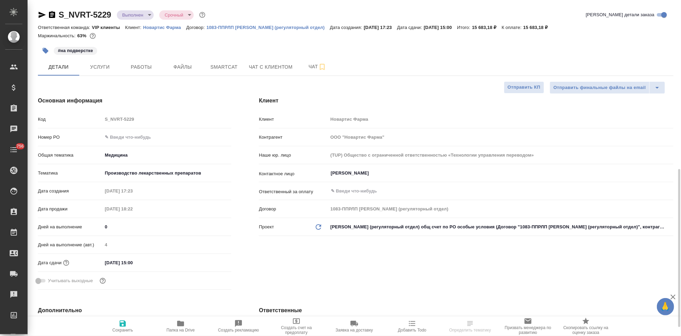
type textarea "x"
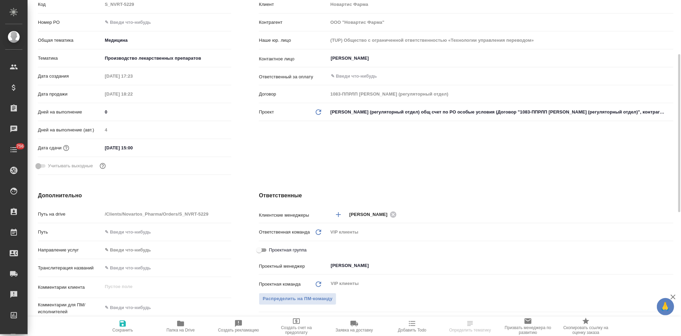
type textarea "x"
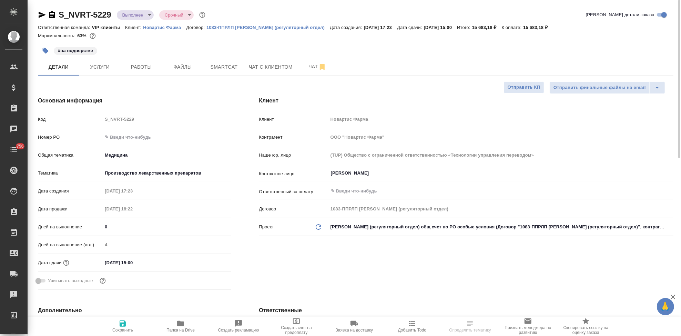
click at [128, 133] on input "text" at bounding box center [166, 137] width 129 height 10
paste input "3006498790"
type input "3006498790"
type textarea "x"
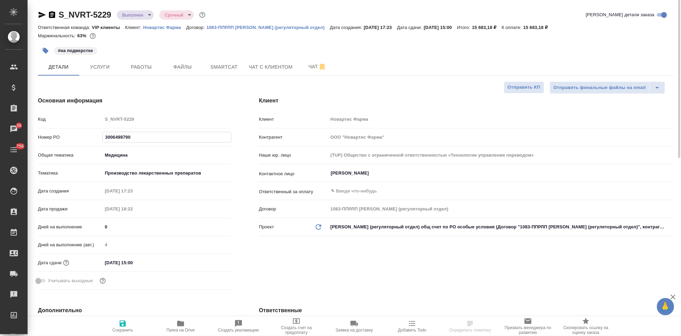
type textarea "x"
type input "3006498790"
click at [122, 329] on span "Сохранить" at bounding box center [122, 329] width 21 height 5
type textarea "x"
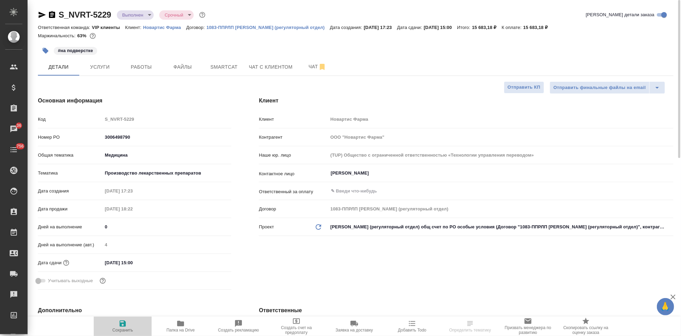
type textarea "x"
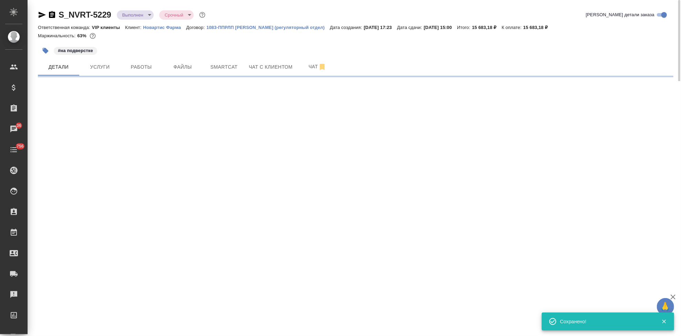
select select "RU"
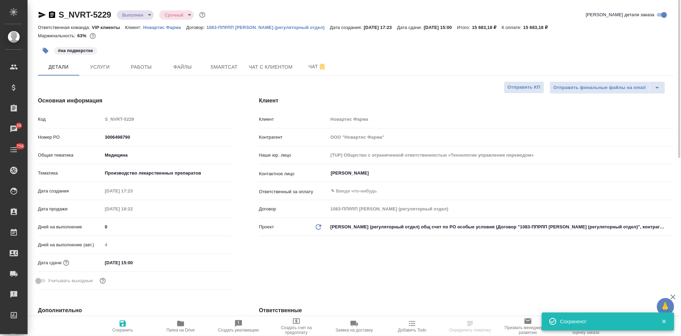
type textarea "x"
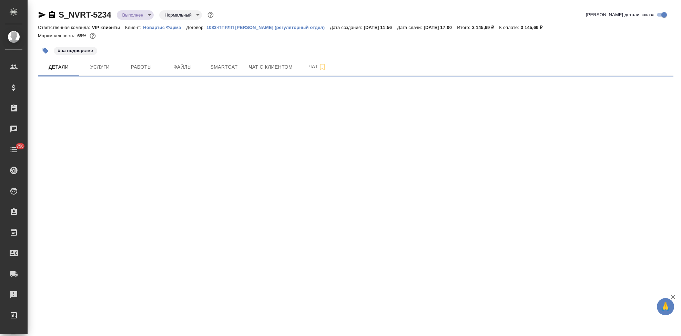
select select "RU"
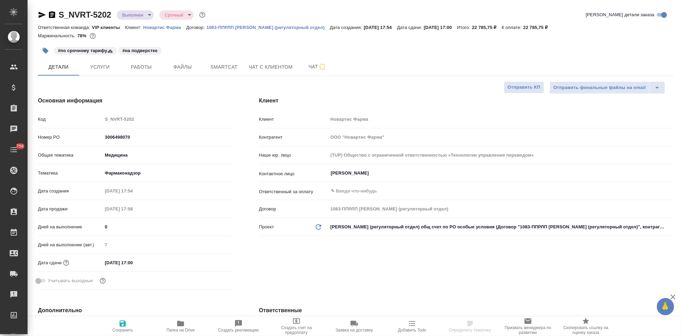
click at [167, 26] on p "Новартис Фарма" at bounding box center [164, 27] width 43 height 5
type textarea "x"
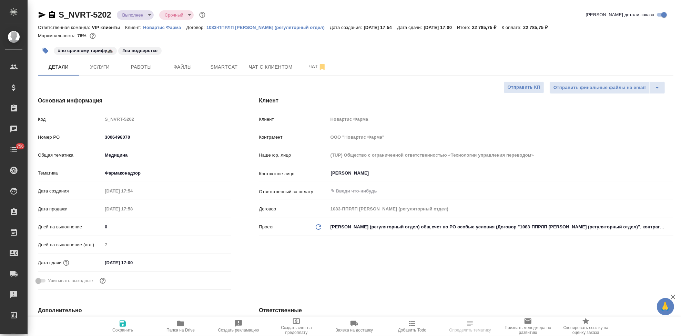
type textarea "x"
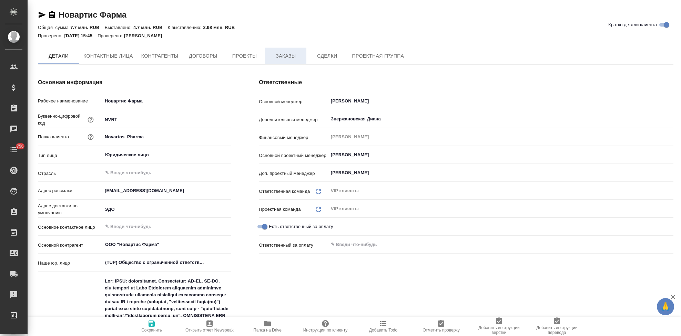
type textarea "x"
click at [293, 58] on span "Заказы" at bounding box center [285, 56] width 33 height 9
type textarea "x"
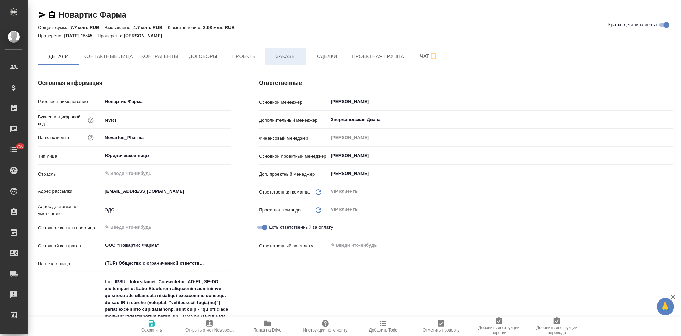
type textarea "x"
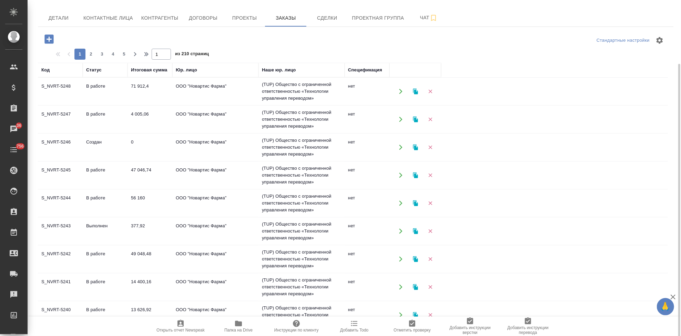
scroll to position [55, 0]
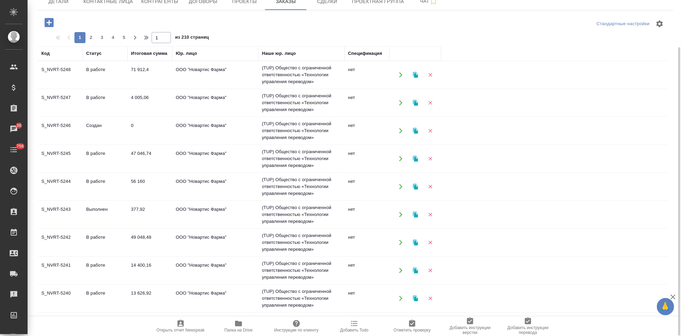
click at [95, 297] on td "В работе" at bounding box center [105, 298] width 45 height 24
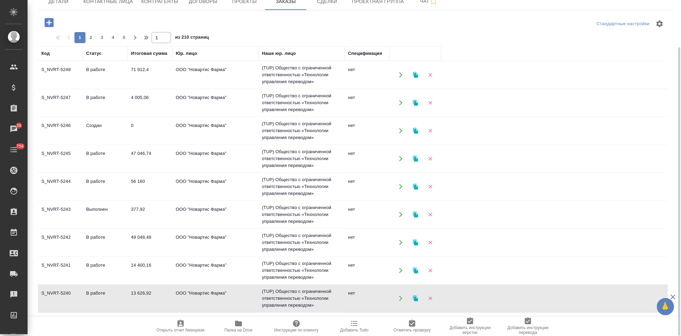
click at [96, 271] on td "В работе" at bounding box center [105, 270] width 45 height 24
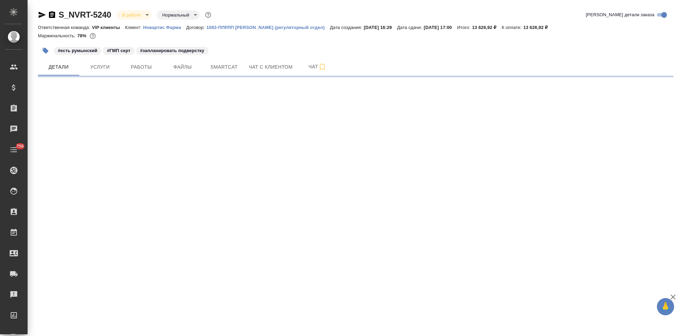
select select "RU"
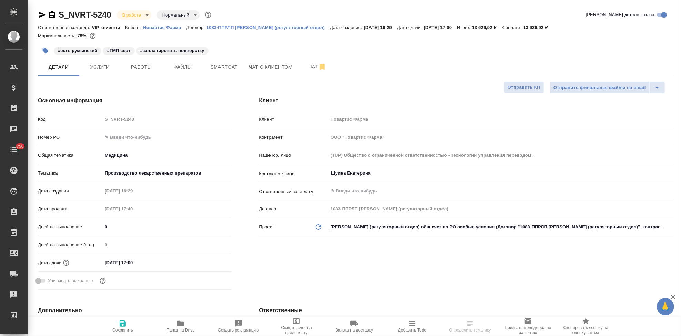
click at [125, 132] on input "text" at bounding box center [166, 137] width 129 height 10
paste input "3006498790"
type input "3006498790"
type textarea "x"
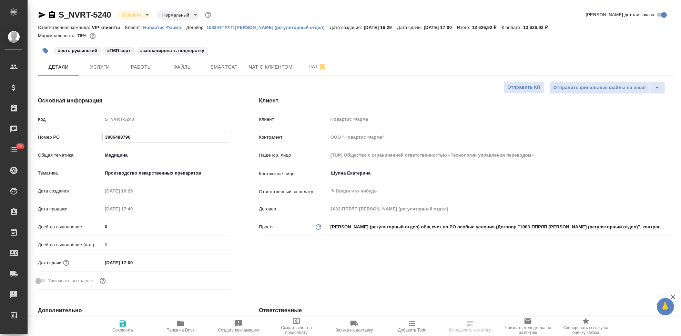
type textarea "x"
type input "3006498790"
click at [122, 326] on icon "button" at bounding box center [123, 323] width 6 height 6
type textarea "x"
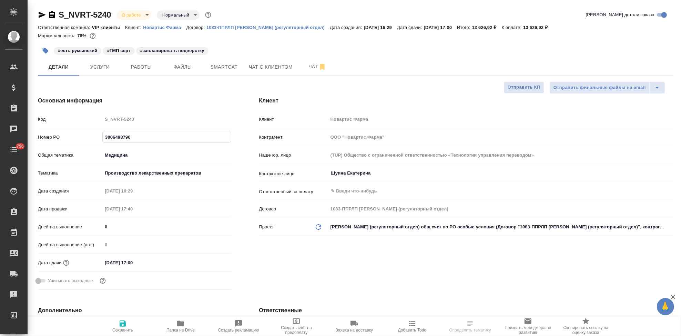
type textarea "x"
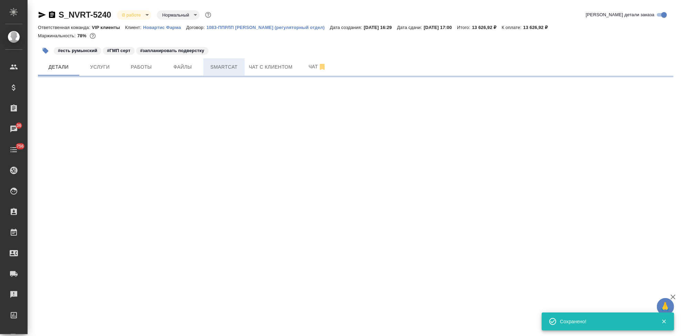
select select "RU"
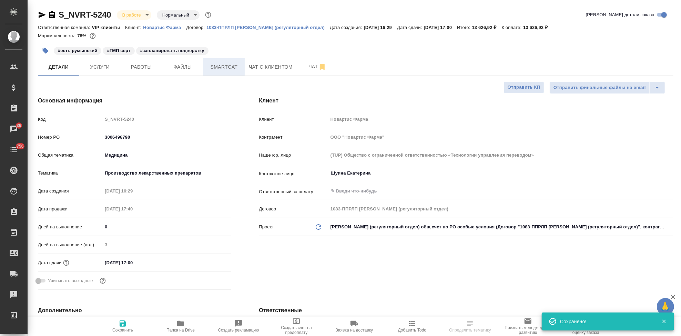
type textarea "x"
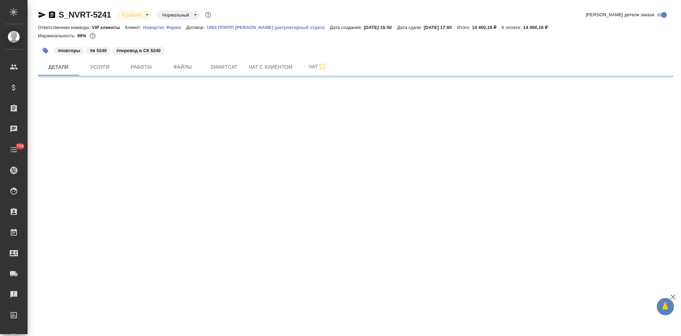
select select "RU"
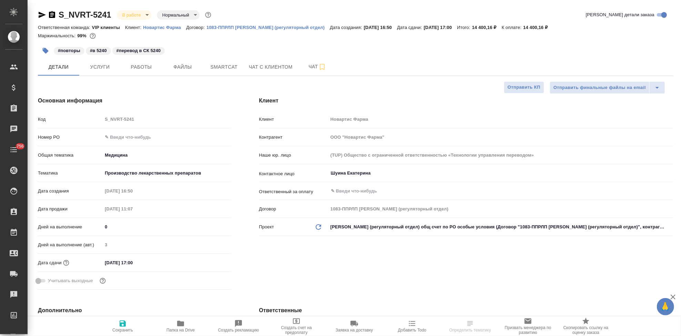
type textarea "x"
click at [124, 137] on input "text" at bounding box center [167, 137] width 128 height 10
paste input "3006498790"
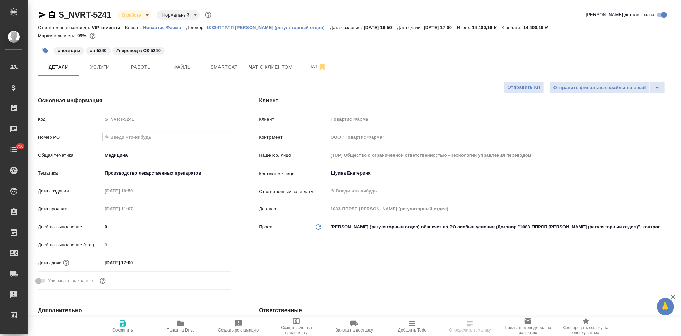
type input "3006498790"
type textarea "x"
